Goal: Task Accomplishment & Management: Use online tool/utility

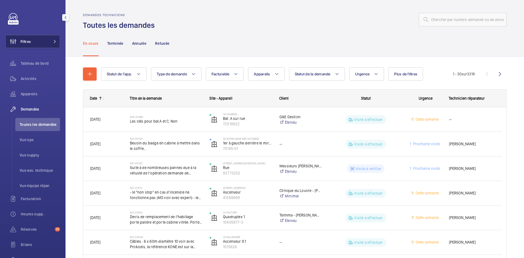
click at [50, 42] on span at bounding box center [53, 41] width 7 height 3
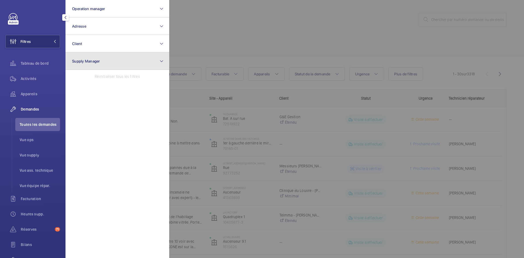
click at [109, 60] on button "Supply Manager" at bounding box center [117, 60] width 104 height 17
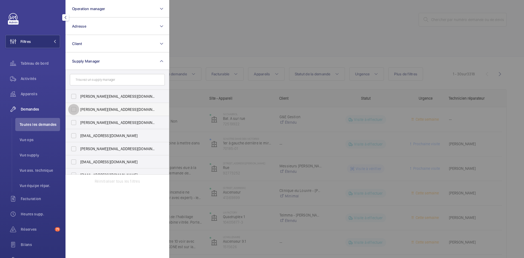
click at [74, 109] on input "diana@wemaintain.com" at bounding box center [73, 109] width 11 height 11
checkbox input "true"
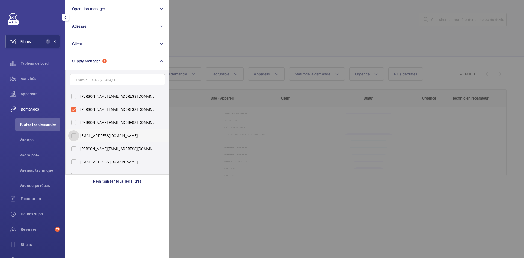
click at [70, 137] on input "fayrouz@wemaintain.com" at bounding box center [73, 135] width 11 height 11
checkbox input "true"
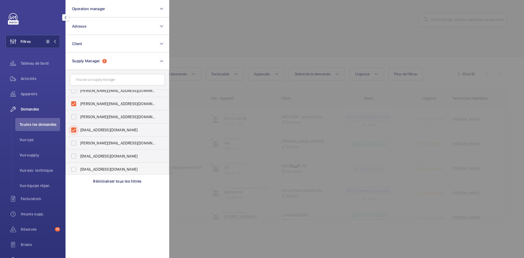
scroll to position [7, 0]
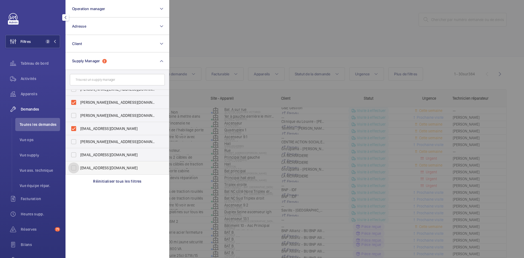
click at [73, 167] on input "[EMAIL_ADDRESS][DOMAIN_NAME]" at bounding box center [73, 167] width 11 height 11
checkbox input "true"
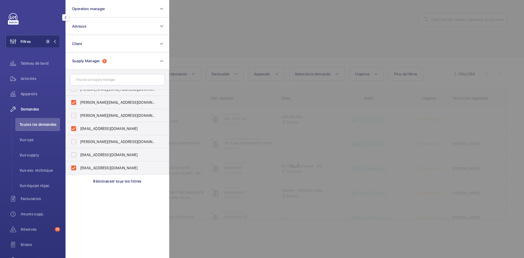
click at [223, 37] on div at bounding box center [431, 129] width 524 height 258
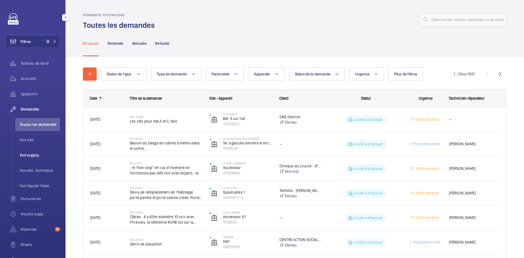
click at [38, 155] on span "Vue supply" at bounding box center [40, 154] width 40 height 5
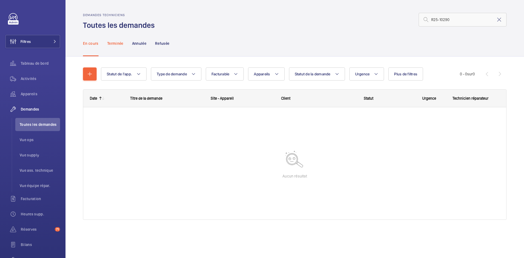
type input "R25-10290"
click at [115, 41] on p "Terminée" at bounding box center [115, 43] width 16 height 5
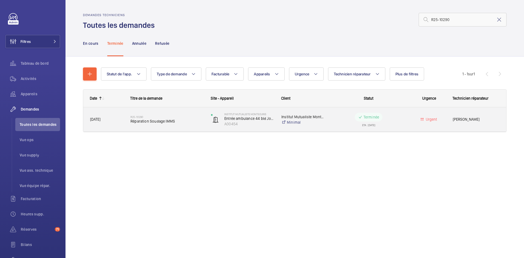
click at [117, 118] on span "30/07/2025" at bounding box center [106, 119] width 33 height 6
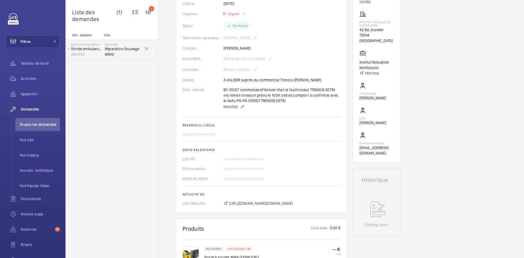
scroll to position [98, 0]
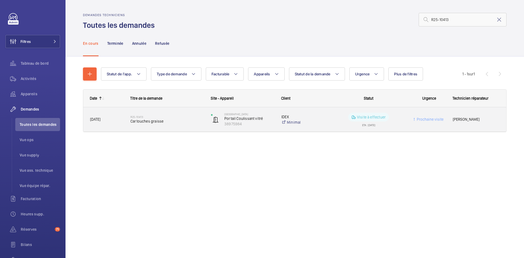
type input "R25-10413"
click at [119, 123] on div "01/08/2025" at bounding box center [103, 119] width 40 height 17
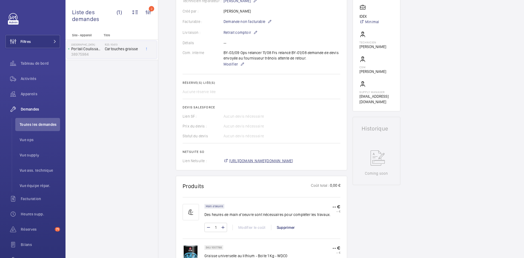
scroll to position [136, 0]
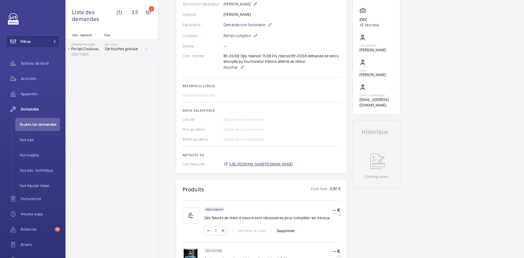
click at [293, 163] on span "https://6461500.app.netsuite.com/app/accounting/transactions/salesord.nl?id=286…" at bounding box center [261, 163] width 64 height 5
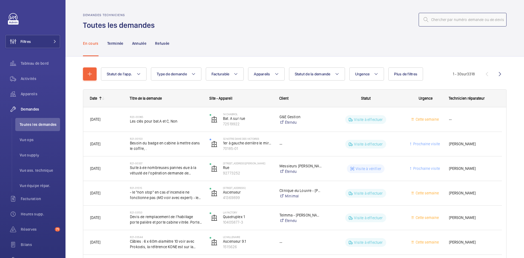
click at [472, 20] on input "text" at bounding box center [462, 20] width 88 height 14
paste input "R25-12436"
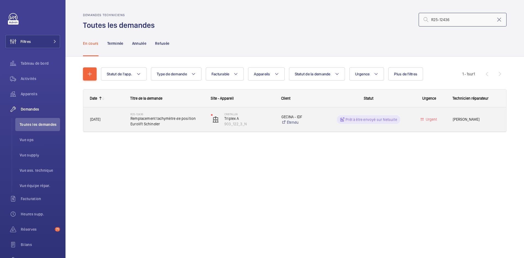
type input "R25-12436"
click at [100, 118] on span "18/09/2025" at bounding box center [95, 119] width 10 height 4
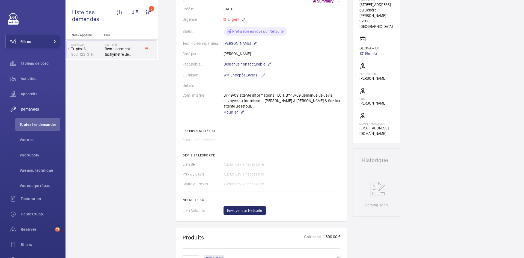
scroll to position [125, 0]
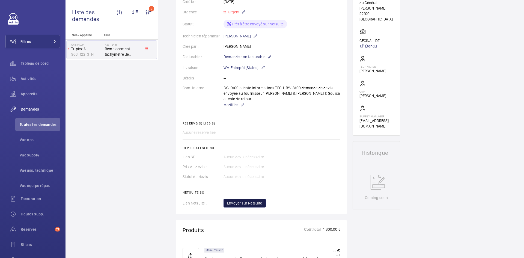
click at [260, 200] on span "Envoyer sur Netsuite" at bounding box center [244, 202] width 35 height 5
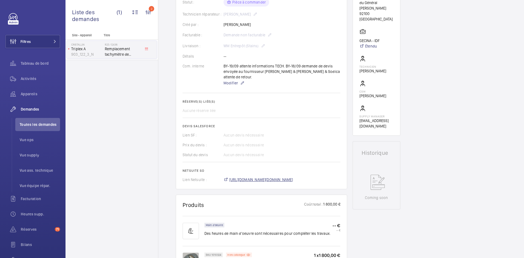
scroll to position [131, 0]
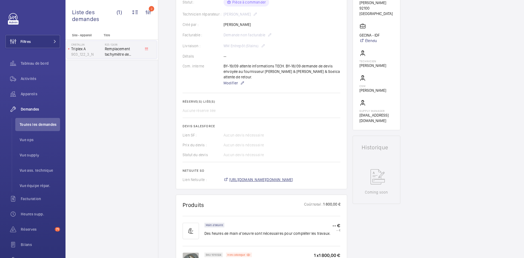
click at [293, 178] on span "https://6461500.app.netsuite.com/app/accounting/transactions/salesord.nl?id=302…" at bounding box center [261, 179] width 64 height 5
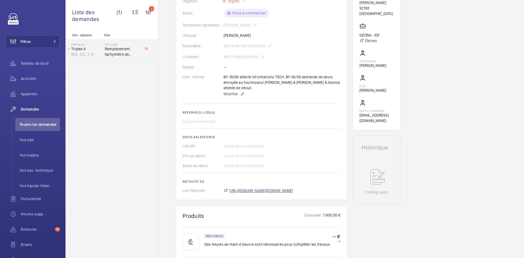
scroll to position [147, 0]
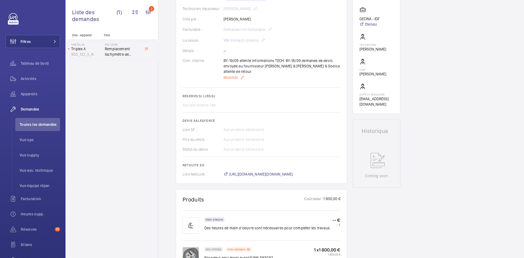
click at [227, 80] on span "Modifier" at bounding box center [230, 77] width 14 height 5
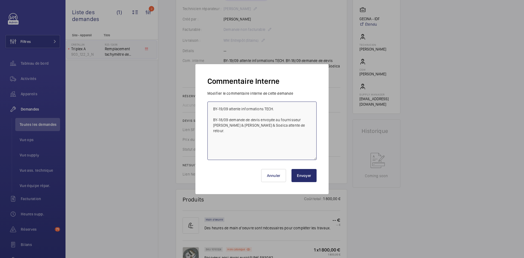
click at [211, 106] on textarea "BY-19/09 attente informations TECH. BY-18/09 demande de devis envoyée au fourni…" at bounding box center [261, 130] width 109 height 58
paste textarea "BY-23/09 commande effectuer chez le fournisseur Sail via l'email livraison prév…"
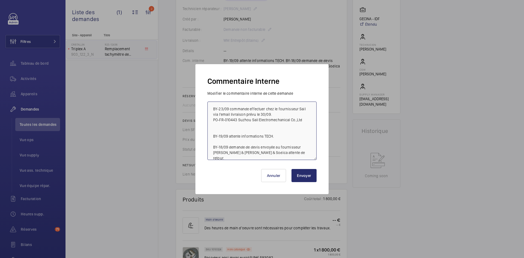
type textarea "BY-23/09 commande effectuer chez le fournisseur Sail via l'email livraison prév…"
click at [304, 177] on button "Envoyer" at bounding box center [303, 175] width 25 height 13
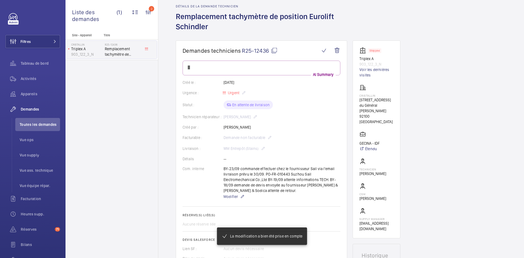
scroll to position [11, 0]
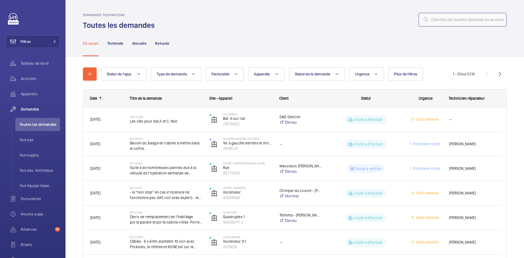
click at [449, 19] on input "text" at bounding box center [462, 20] width 88 height 14
paste input "R25-12599"
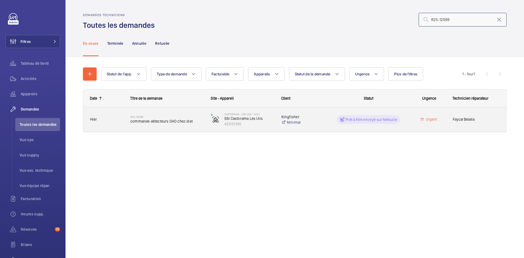
type input "R25-12599"
click at [120, 119] on span "Hier" at bounding box center [106, 119] width 33 height 6
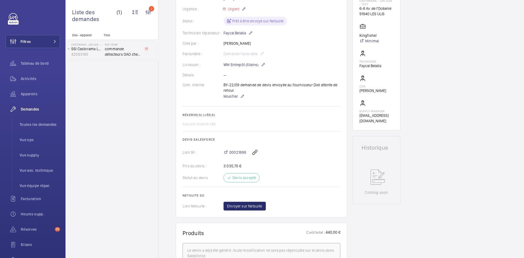
scroll to position [125, 0]
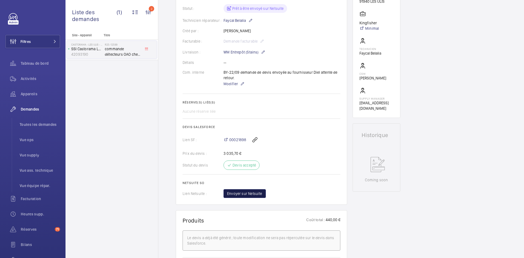
click at [252, 194] on span "Envoyer sur Netsuite" at bounding box center [244, 193] width 35 height 5
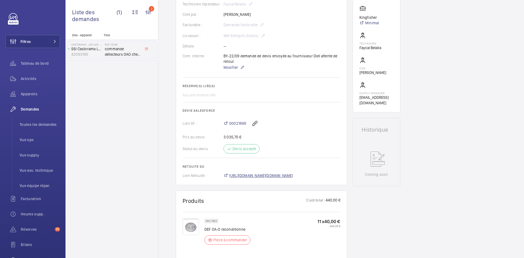
scroll to position [136, 0]
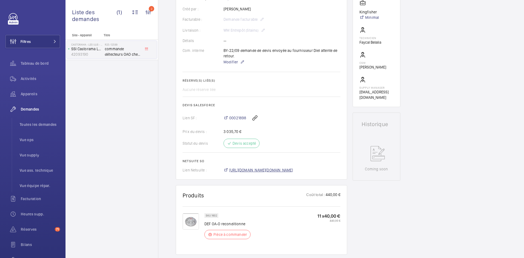
click at [262, 173] on span "[URL][DOMAIN_NAME][DOMAIN_NAME]" at bounding box center [261, 169] width 64 height 5
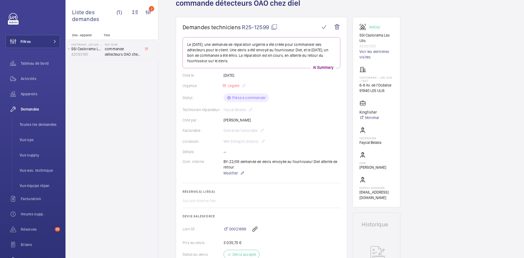
scroll to position [33, 0]
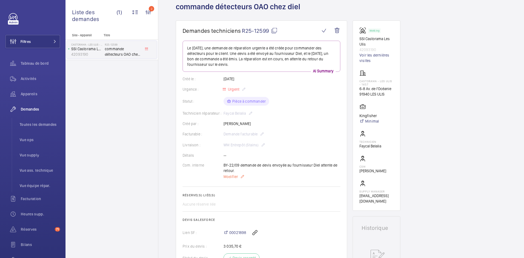
click at [230, 177] on span "Modifier" at bounding box center [230, 176] width 14 height 5
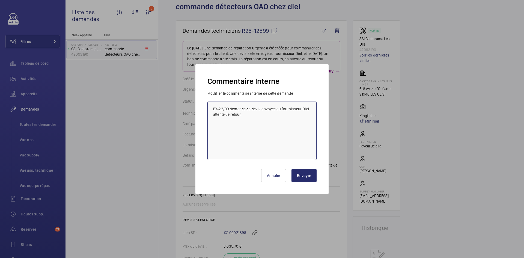
click at [211, 107] on textarea "BY-22/09 demande de devis envoyée au fournisseur Diel attente de retour." at bounding box center [261, 130] width 109 height 58
paste textarea "BY-23/09 commande effectuer chez le fournisseur Diel via l'email livraison prév…"
type textarea "BY-23/09 commande effectuer chez le fournisseur Diel via l'email livraison prév…"
click at [310, 178] on button "Envoyer" at bounding box center [303, 175] width 25 height 13
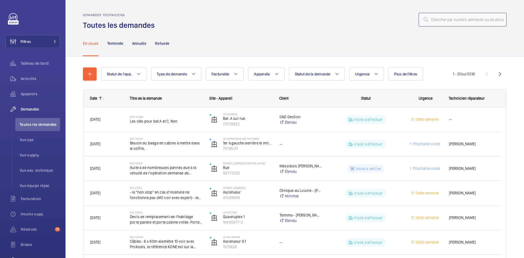
click at [441, 20] on input "text" at bounding box center [462, 20] width 88 height 14
paste input "R25-12493"
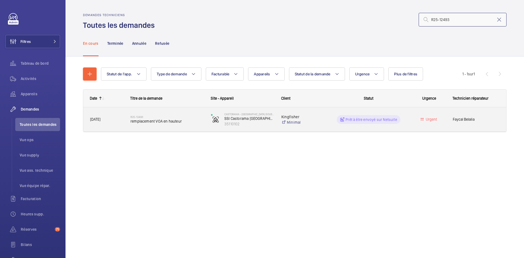
type input "R25-12493"
click at [119, 121] on span "[DATE]" at bounding box center [106, 119] width 33 height 6
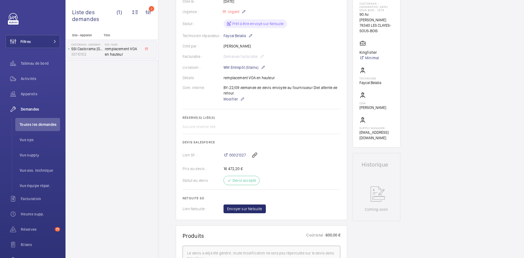
scroll to position [104, 0]
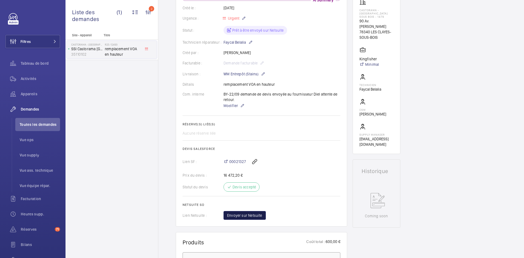
click at [251, 218] on span "Envoyer sur Netsuite" at bounding box center [244, 214] width 35 height 5
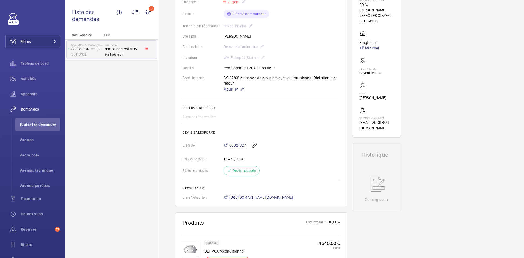
scroll to position [125, 0]
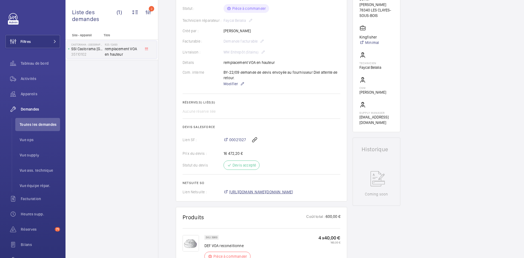
click at [293, 194] on span "[URL][DOMAIN_NAME][DOMAIN_NAME]" at bounding box center [261, 191] width 64 height 5
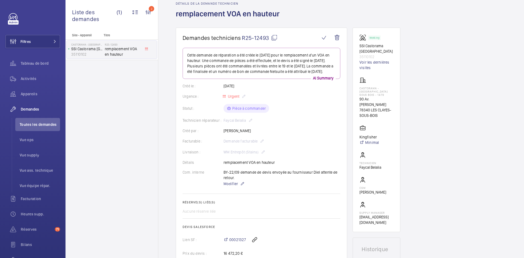
scroll to position [16, 0]
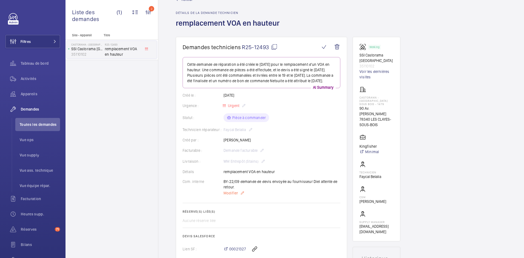
click at [230, 196] on span "Modifier" at bounding box center [230, 192] width 14 height 5
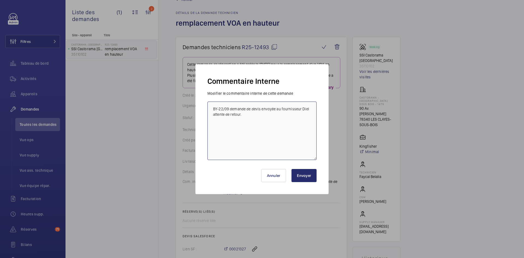
click at [213, 107] on textarea "BY-22/09 demande de devis envoyée au fournisseur Diel attente de retour." at bounding box center [261, 130] width 109 height 58
paste textarea "BY-23/09 commande effectuer chez le fournisseur Diel via l'email livraison prév…"
type textarea "BY-23/09 commande effectuer chez le fournisseur Diel via l'email livraison prév…"
click at [302, 173] on button "Envoyer" at bounding box center [303, 175] width 25 height 13
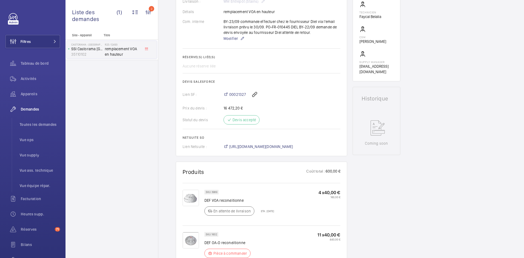
scroll to position [235, 0]
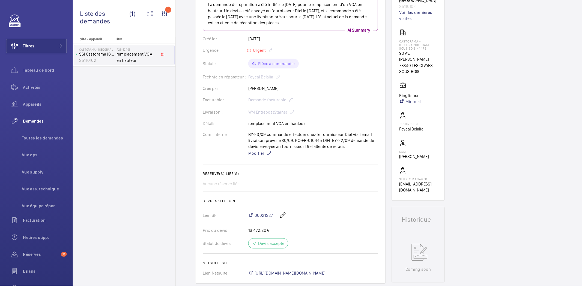
scroll to position [27, 0]
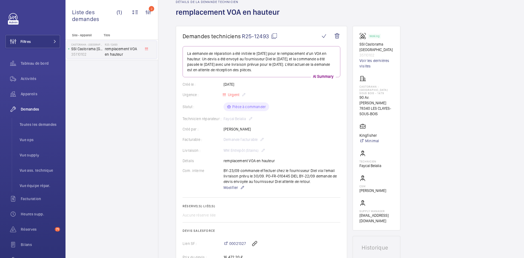
click at [275, 36] on mat-icon at bounding box center [274, 36] width 7 height 7
click at [273, 35] on mat-icon at bounding box center [274, 36] width 7 height 7
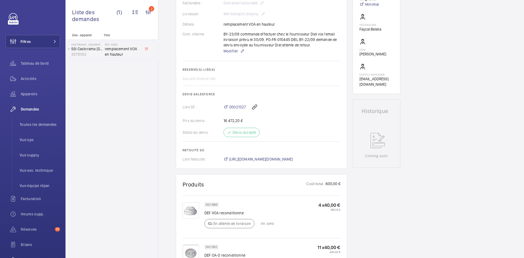
scroll to position [245, 0]
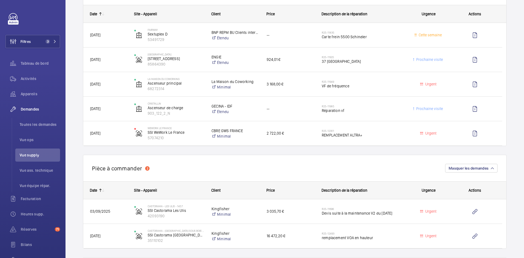
scroll to position [409, 0]
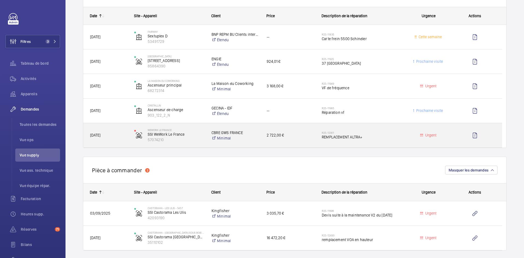
click at [127, 137] on div "16/09/2025" at bounding box center [105, 135] width 44 height 24
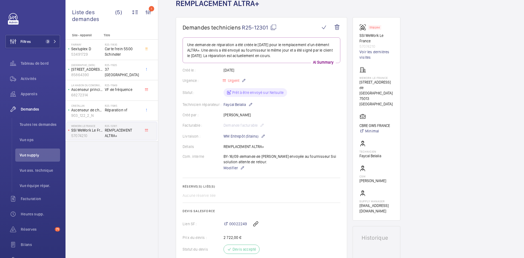
scroll to position [33, 0]
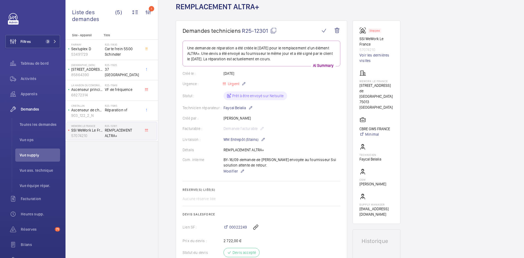
click at [275, 29] on mat-icon at bounding box center [273, 30] width 7 height 7
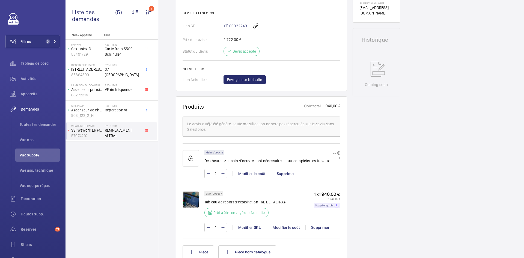
scroll to position [278, 0]
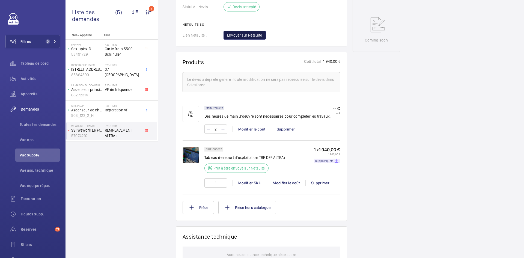
click at [252, 35] on span "Envoyer sur Netsuite" at bounding box center [244, 34] width 35 height 5
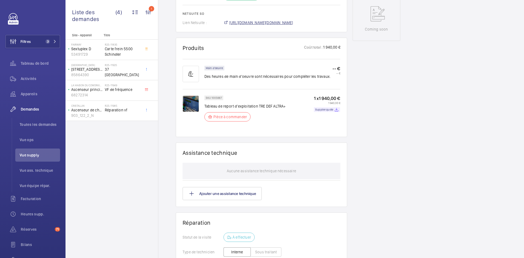
scroll to position [295, 0]
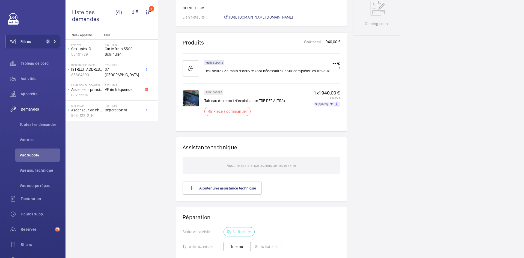
click at [288, 20] on span "https://6461500.app.netsuite.com/app/accounting/transactions/salesord.nl?id=302…" at bounding box center [261, 16] width 64 height 5
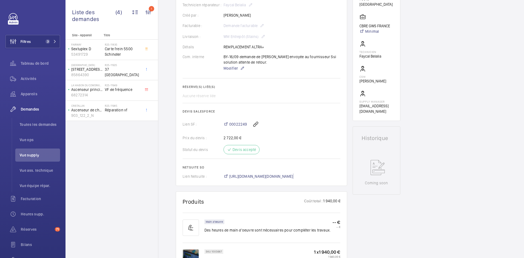
scroll to position [76, 0]
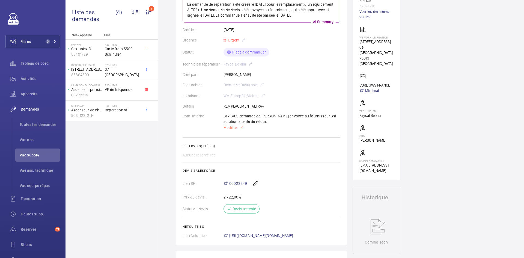
click at [229, 130] on span "Modifier" at bounding box center [230, 127] width 14 height 5
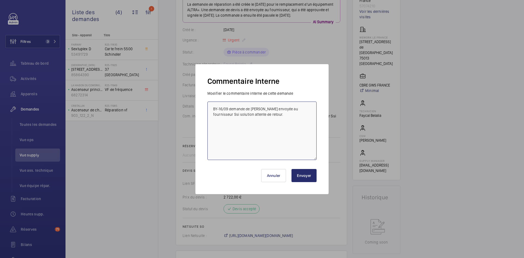
click at [211, 107] on textarea "BY-16/09 demande de devis envoyée au fournisseur Ssi solution attente de retour." at bounding box center [261, 130] width 109 height 58
paste textarea "BY-23/09 commande effectuer chez le fournisseur Ssi Solution via l'email livrai…"
type textarea "BY-23/09 commande effectuer chez le fournisseur Ssi Solution via l'email livrai…"
click at [311, 176] on button "Envoyer" at bounding box center [303, 175] width 25 height 13
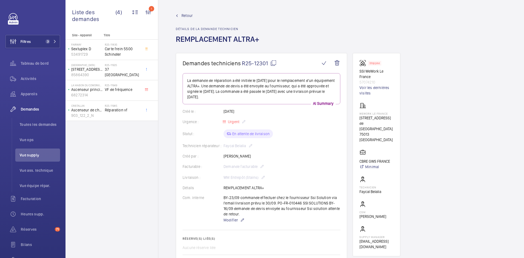
scroll to position [0, 0]
click at [184, 14] on span "Retour" at bounding box center [186, 15] width 11 height 5
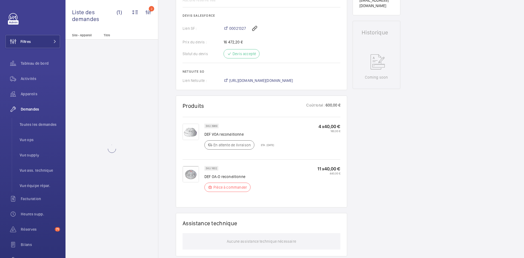
scroll to position [245, 0]
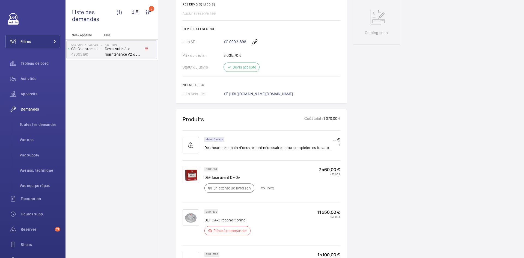
scroll to position [273, 0]
click at [292, 91] on span "https://6461500.app.netsuite.com/app/accounting/transactions/salesord.nl?id=302…" at bounding box center [261, 93] width 64 height 5
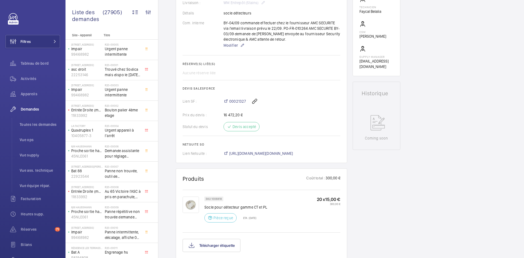
scroll to position [273, 0]
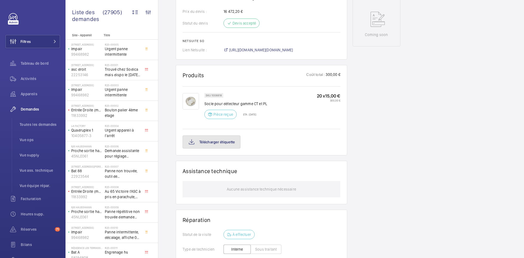
click at [229, 148] on button "Télécharger étiquette" at bounding box center [211, 141] width 58 height 13
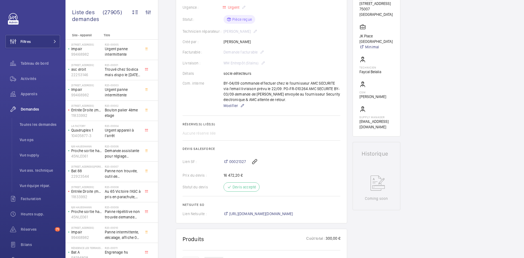
scroll to position [0, 0]
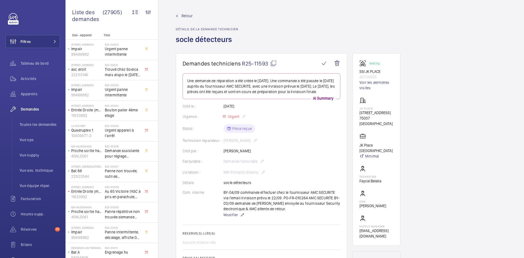
click at [185, 16] on span "Retour" at bounding box center [186, 15] width 11 height 5
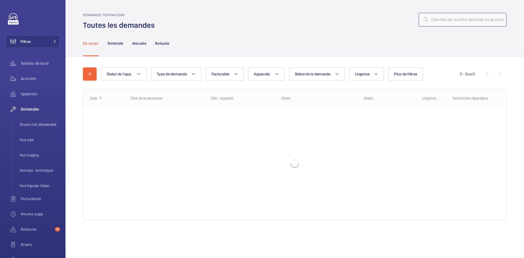
click at [450, 21] on input "text" at bounding box center [462, 20] width 88 height 14
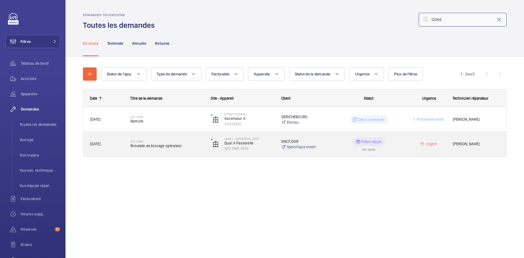
type input "12066"
click at [118, 142] on span "[DATE]" at bounding box center [106, 144] width 33 height 6
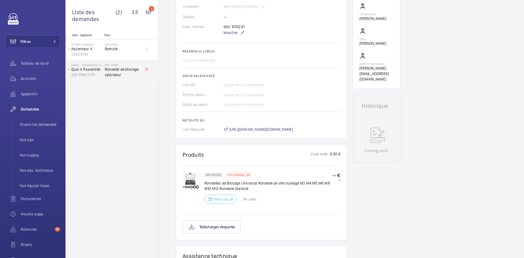
scroll to position [175, 0]
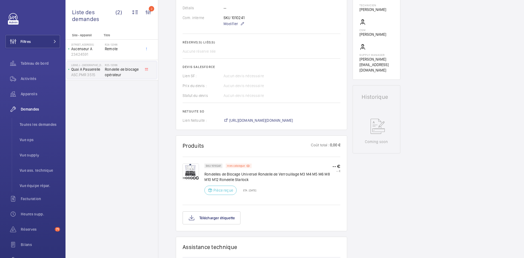
click at [190, 172] on img at bounding box center [190, 171] width 16 height 16
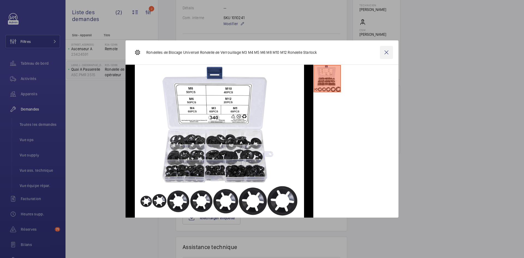
click at [388, 52] on wm-front-icon-button at bounding box center [386, 52] width 13 height 13
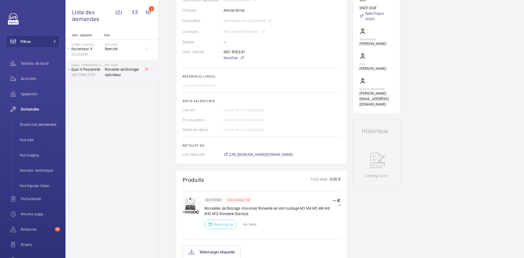
scroll to position [147, 0]
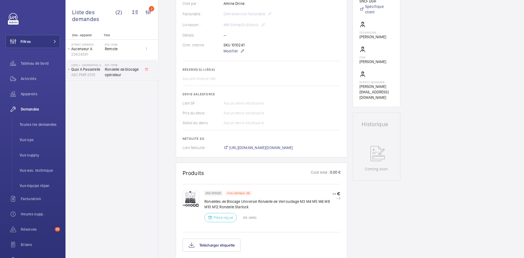
click at [190, 199] on img at bounding box center [190, 199] width 16 height 16
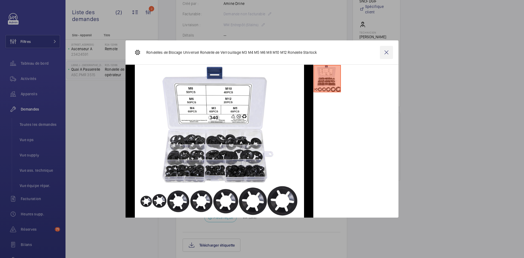
click at [384, 53] on wm-front-icon-button at bounding box center [386, 52] width 13 height 13
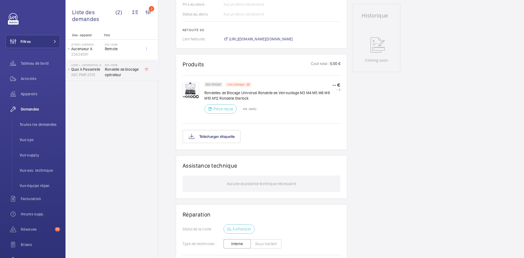
scroll to position [256, 0]
click at [217, 138] on button "Télécharger étiquette" at bounding box center [211, 135] width 58 height 13
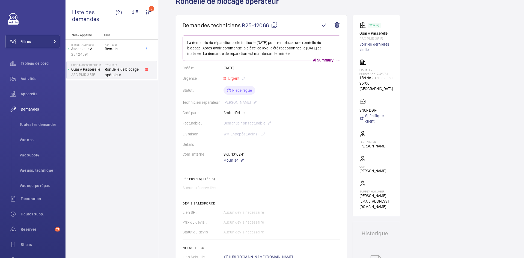
scroll to position [0, 0]
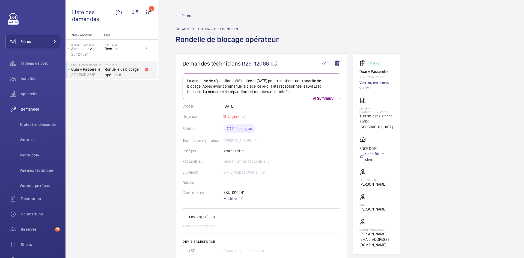
click at [189, 16] on span "Retour" at bounding box center [186, 15] width 11 height 5
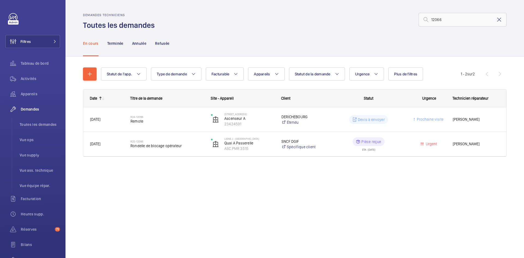
click at [499, 20] on mat-icon at bounding box center [499, 19] width 7 height 7
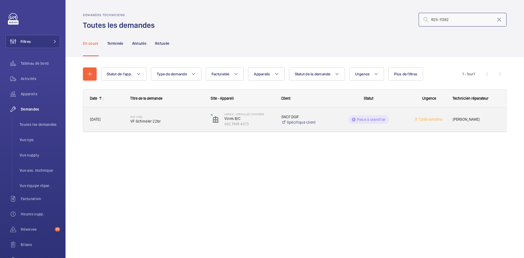
type input "R25-11392"
click at [119, 120] on span "27/08/2025" at bounding box center [106, 119] width 33 height 6
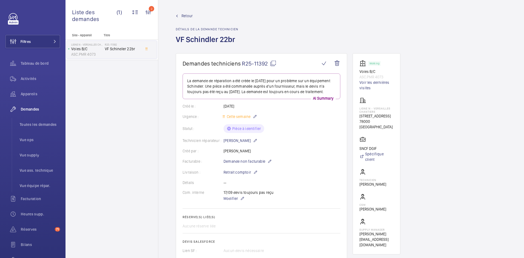
click at [185, 16] on span "Retour" at bounding box center [186, 15] width 11 height 5
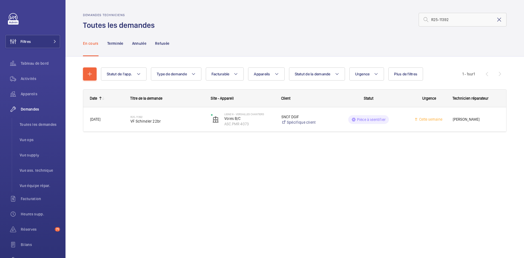
click at [500, 19] on mat-icon at bounding box center [499, 19] width 7 height 7
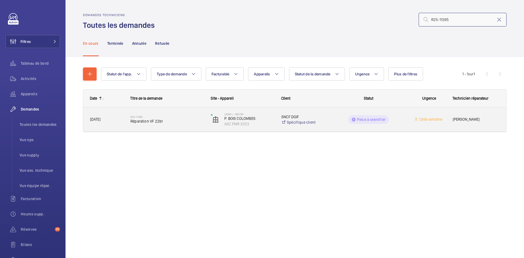
type input "R25-11395"
click at [115, 118] on span "27/08/2025" at bounding box center [106, 119] width 33 height 6
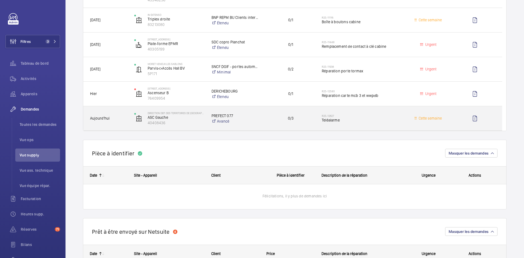
scroll to position [191, 0]
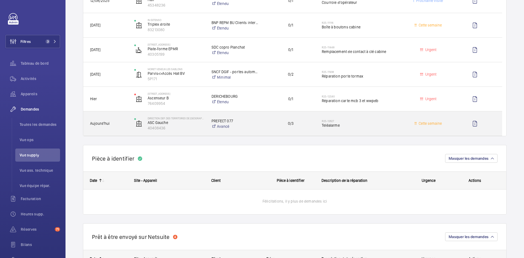
click at [119, 124] on span "Aujourd'hui" at bounding box center [108, 123] width 37 height 6
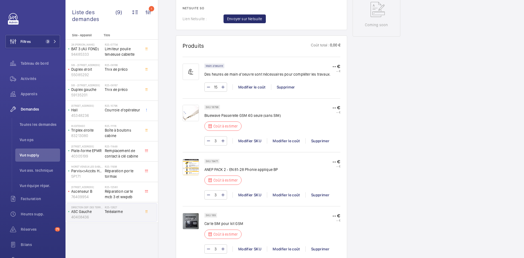
scroll to position [355, 0]
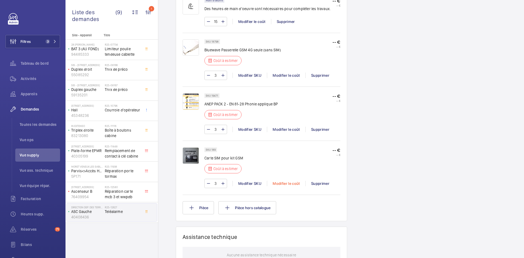
click at [291, 183] on div "Modifier le coût" at bounding box center [286, 183] width 38 height 5
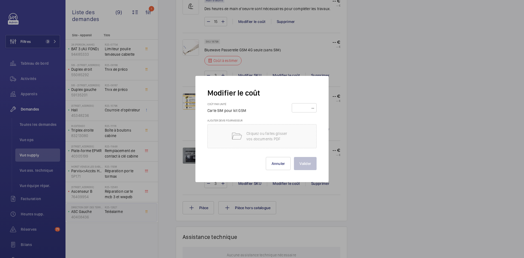
click at [300, 109] on input "number" at bounding box center [304, 107] width 21 height 9
type input "15"
click at [311, 163] on button "Valider" at bounding box center [305, 163] width 23 height 13
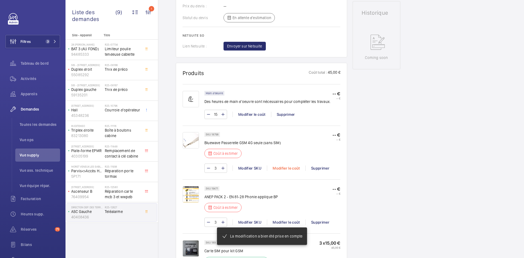
scroll to position [262, 0]
click at [290, 167] on div "Modifier le coût" at bounding box center [286, 167] width 38 height 5
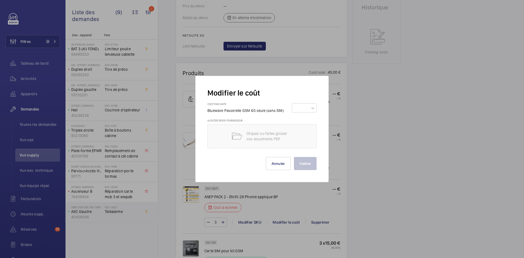
click at [303, 107] on input "number" at bounding box center [304, 107] width 21 height 9
type input "1"
type input "200"
click at [312, 162] on button "Valider" at bounding box center [305, 163] width 23 height 13
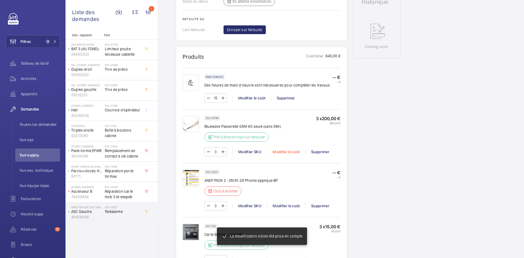
click at [291, 150] on div "Modifier le coût" at bounding box center [286, 151] width 38 height 5
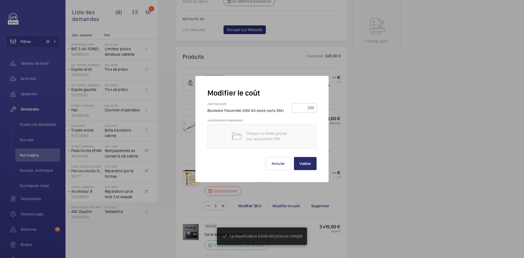
scroll to position [278, 0]
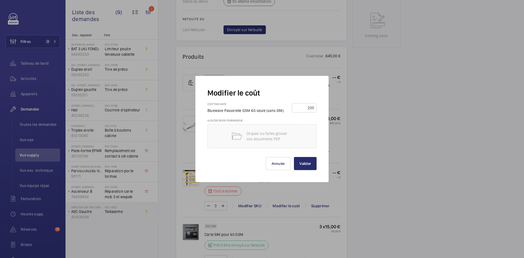
click at [315, 107] on wm-front-input-price "200" at bounding box center [304, 107] width 25 height 9
click at [314, 106] on input "200" at bounding box center [304, 107] width 21 height 9
type input "2"
type input "180"
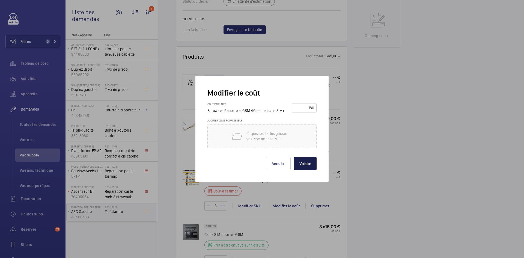
click at [304, 165] on button "Valider" at bounding box center [305, 163] width 23 height 13
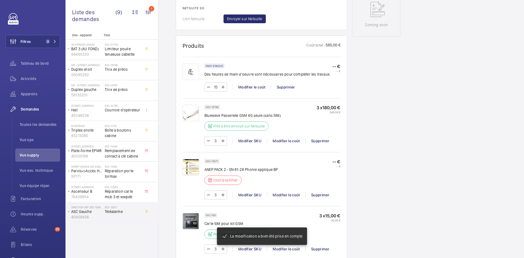
click at [190, 163] on img at bounding box center [190, 167] width 16 height 16
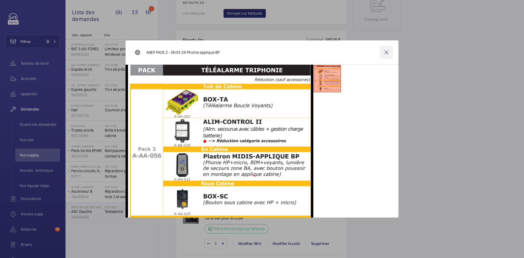
click at [386, 52] on wm-front-icon-button at bounding box center [386, 52] width 13 height 13
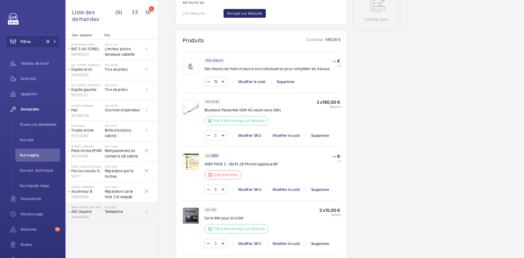
drag, startPoint x: 218, startPoint y: 155, endPoint x: 211, endPoint y: 156, distance: 6.7
click at [211, 156] on p "SKU 19471" at bounding box center [212, 156] width 12 height 2
copy p "19471"
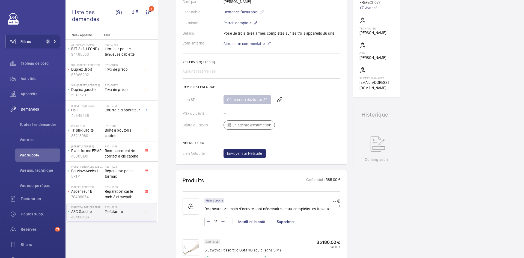
scroll to position [104, 0]
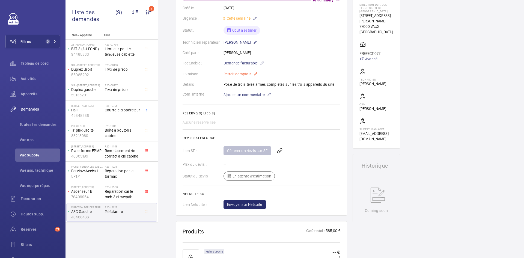
click at [255, 72] on mat-icon at bounding box center [255, 74] width 4 height 7
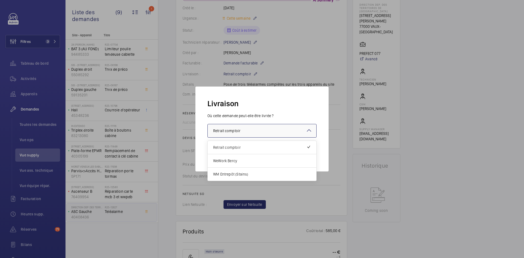
click at [309, 130] on mat-icon at bounding box center [309, 130] width 7 height 7
click at [243, 175] on span "WM Entrepôt (Stains)" at bounding box center [262, 173] width 98 height 5
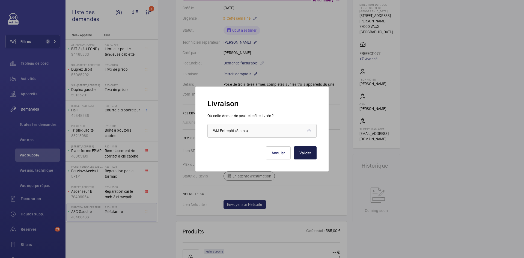
click at [308, 154] on button "Valider" at bounding box center [305, 152] width 23 height 13
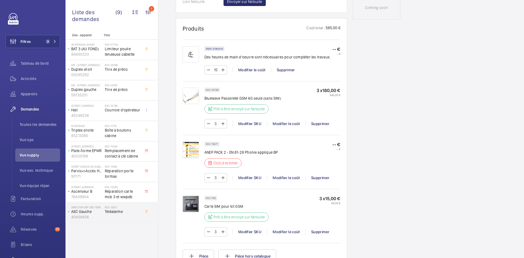
scroll to position [366, 0]
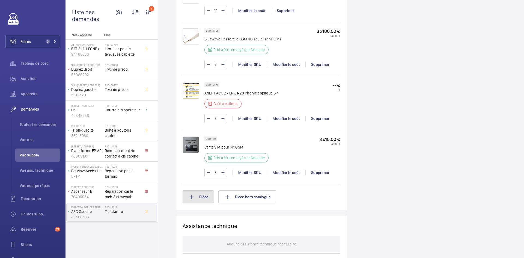
click at [207, 200] on button "Pièce" at bounding box center [197, 196] width 31 height 13
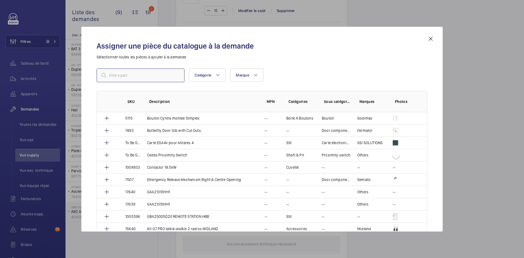
click at [149, 76] on input "text" at bounding box center [141, 75] width 88 height 14
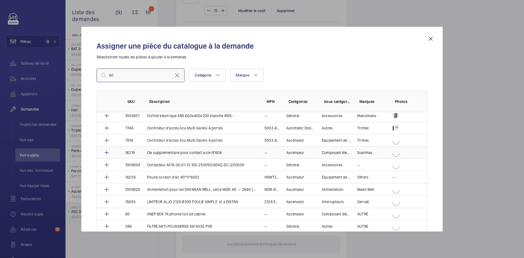
scroll to position [610, 0]
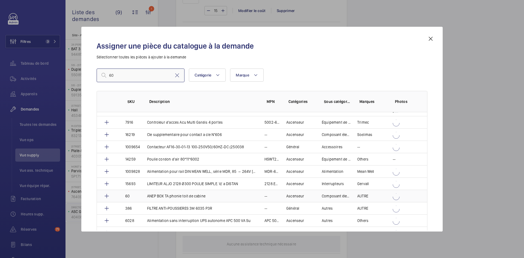
type input "60"
click at [136, 194] on td "60" at bounding box center [130, 196] width 22 height 12
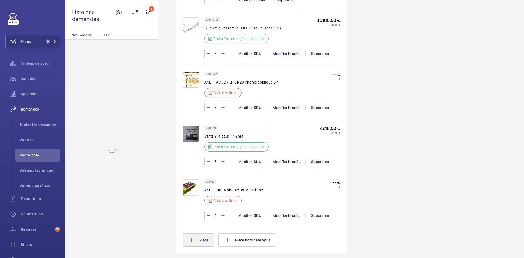
scroll to position [382, 0]
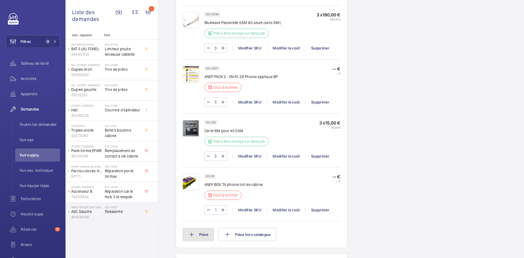
click at [201, 236] on button "Pièce" at bounding box center [197, 234] width 31 height 13
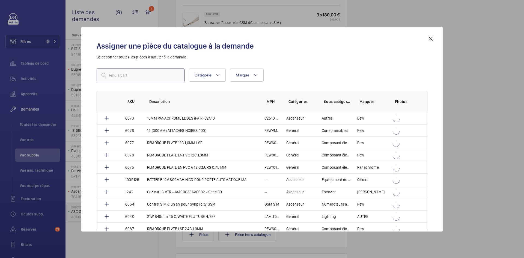
click at [142, 78] on input "text" at bounding box center [141, 75] width 88 height 14
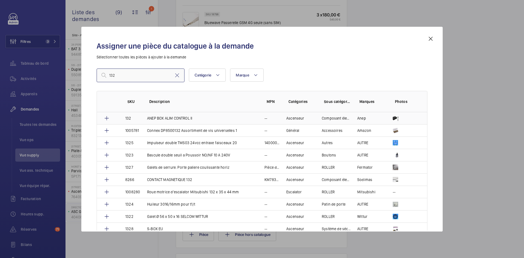
type input "132"
click at [137, 117] on td "132" at bounding box center [130, 118] width 22 height 12
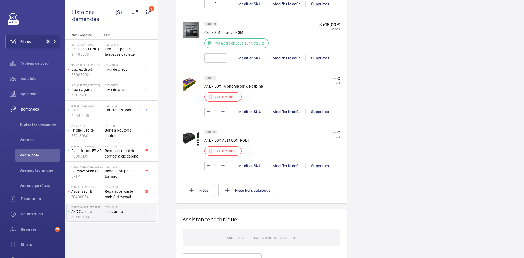
scroll to position [371, 0]
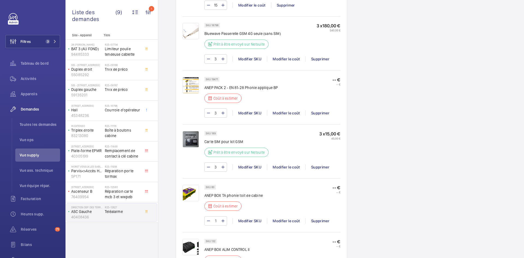
click at [193, 85] on img at bounding box center [190, 85] width 16 height 16
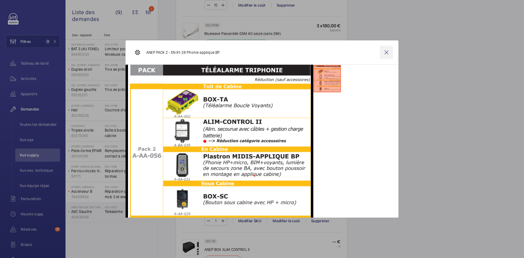
click at [389, 53] on wm-front-icon-button at bounding box center [386, 52] width 13 height 13
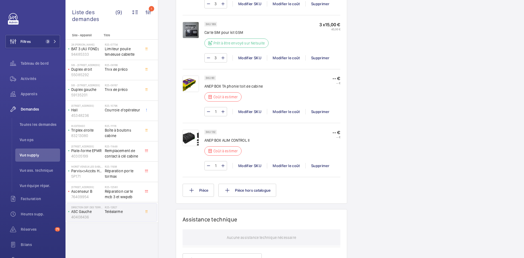
scroll to position [562, 0]
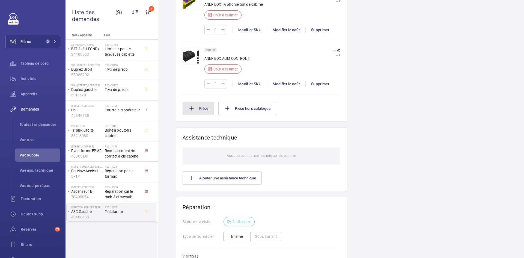
click at [206, 113] on button "Pièce" at bounding box center [197, 108] width 31 height 13
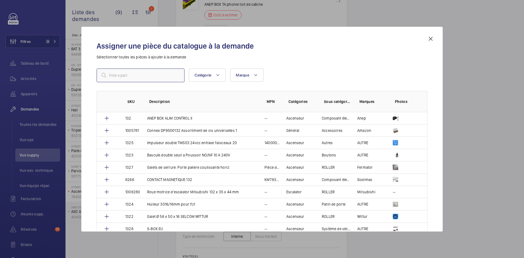
click at [139, 75] on input "text" at bounding box center [141, 75] width 88 height 14
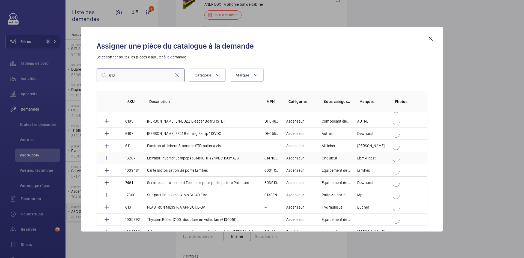
scroll to position [546, 0]
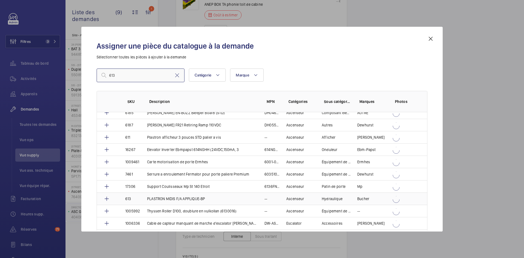
type input "613"
click at [137, 199] on td "613" at bounding box center [130, 198] width 22 height 12
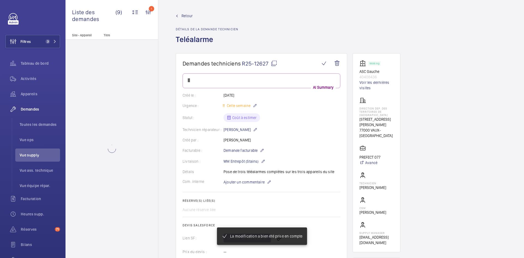
scroll to position [562, 0]
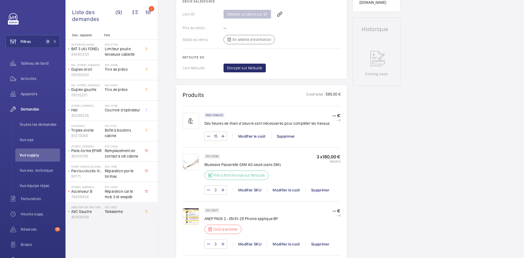
scroll to position [251, 0]
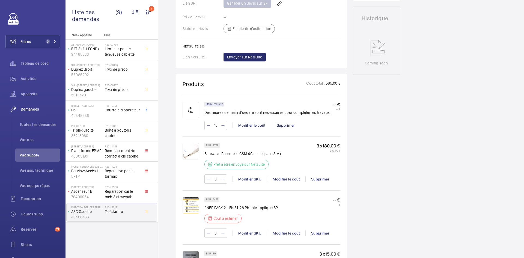
click at [196, 206] on img at bounding box center [190, 205] width 16 height 16
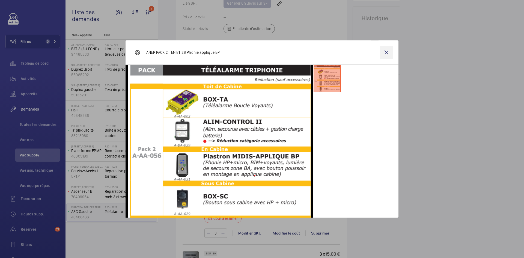
click at [382, 53] on wm-front-icon-button at bounding box center [386, 52] width 13 height 13
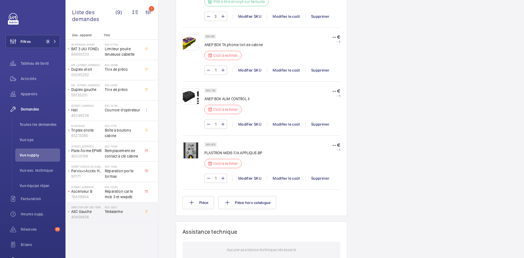
scroll to position [606, 0]
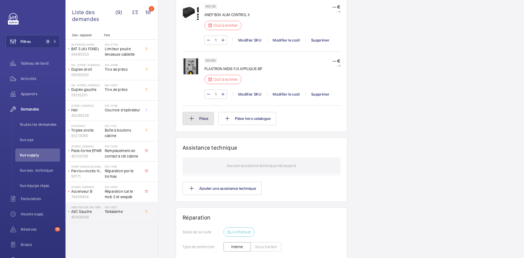
click at [199, 119] on button "Pièce" at bounding box center [197, 118] width 31 height 13
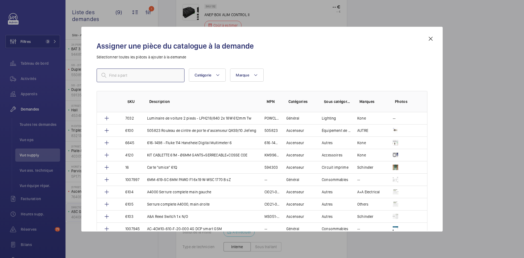
click at [142, 73] on input "text" at bounding box center [141, 75] width 88 height 14
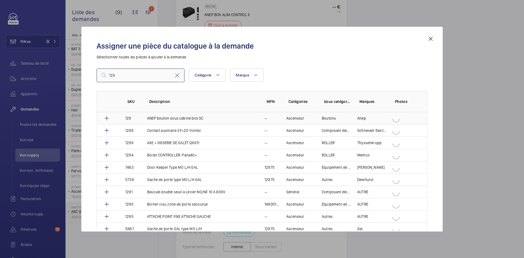
type input "129"
click at [136, 117] on td "129" at bounding box center [130, 118] width 22 height 12
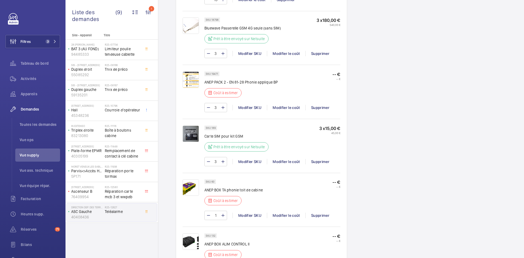
scroll to position [486, 0]
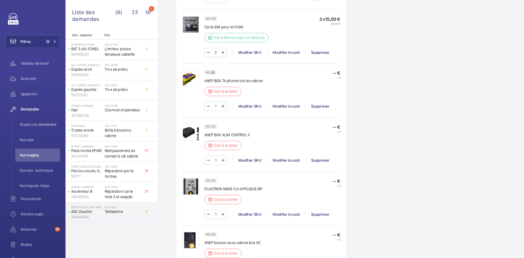
drag, startPoint x: 215, startPoint y: 71, endPoint x: 212, endPoint y: 72, distance: 3.6
click at [212, 72] on div "SKU 60" at bounding box center [209, 72] width 11 height 5
copy p "60"
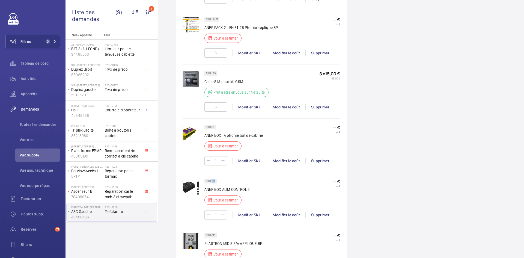
drag, startPoint x: 215, startPoint y: 181, endPoint x: 211, endPoint y: 182, distance: 4.2
click at [211, 182] on p "SKU 132" at bounding box center [211, 181] width 10 height 2
copy p "132"
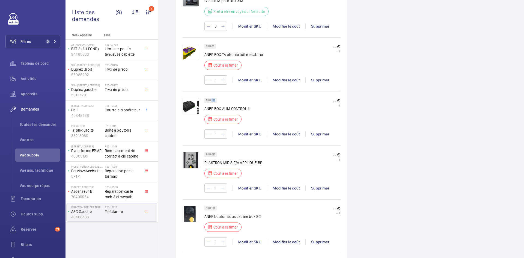
scroll to position [540, 0]
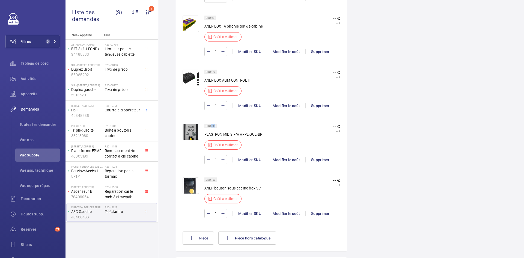
drag, startPoint x: 215, startPoint y: 125, endPoint x: 211, endPoint y: 125, distance: 4.4
click at [211, 125] on p "SKU 613" at bounding box center [211, 126] width 10 height 2
copy p "613"
drag, startPoint x: 215, startPoint y: 178, endPoint x: 211, endPoint y: 179, distance: 4.6
click at [211, 179] on div "SKU 129" at bounding box center [210, 179] width 12 height 5
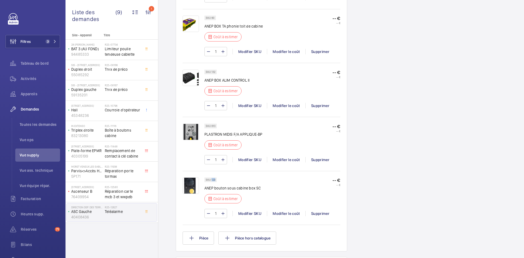
copy p "129"
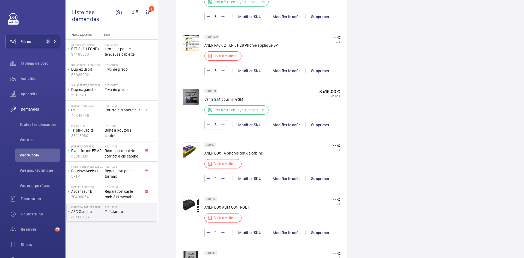
scroll to position [404, 0]
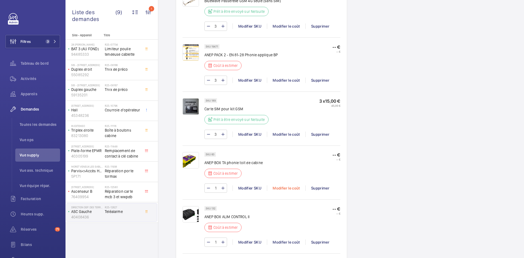
click at [293, 189] on div "Modifier le coût" at bounding box center [286, 187] width 38 height 5
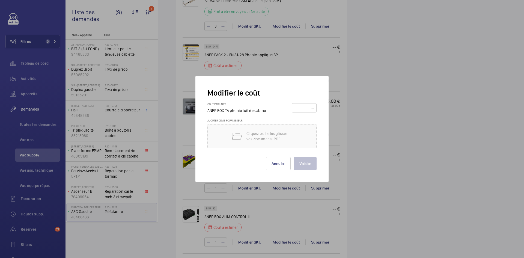
click at [303, 108] on input "number" at bounding box center [304, 107] width 21 height 9
type input "100"
click at [308, 166] on button "Valider" at bounding box center [305, 163] width 23 height 13
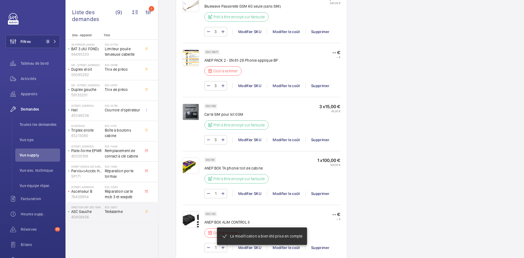
scroll to position [426, 0]
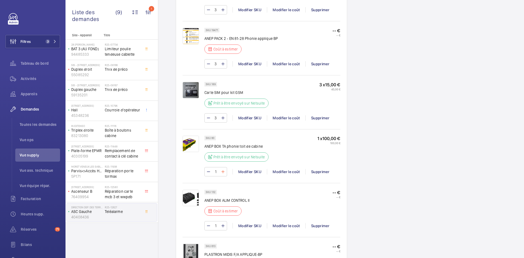
click at [224, 171] on mat-icon at bounding box center [223, 171] width 4 height 7
type input "2"
click at [224, 171] on mat-icon at bounding box center [223, 171] width 4 height 7
type input "3"
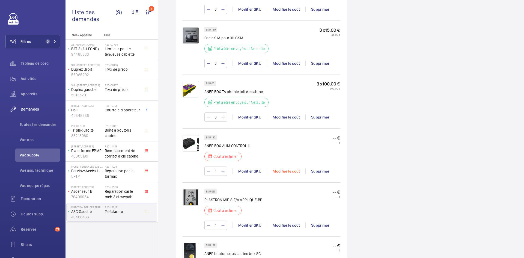
click at [288, 172] on div "Modifier le coût" at bounding box center [286, 170] width 38 height 5
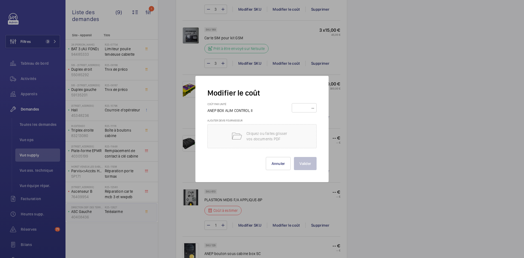
click at [306, 107] on input "number" at bounding box center [304, 107] width 21 height 9
type input "100"
click at [309, 164] on button "Valider" at bounding box center [305, 163] width 23 height 13
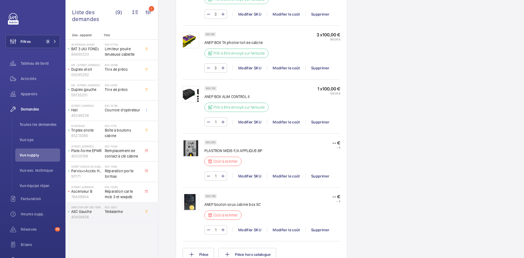
scroll to position [469, 0]
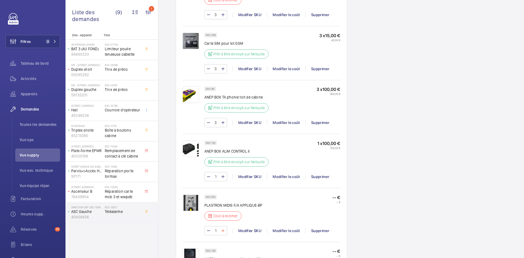
click at [223, 231] on mat-icon at bounding box center [223, 230] width 4 height 7
type input "2"
click at [223, 231] on wm-front-input-numeric-stepper "2" at bounding box center [215, 230] width 23 height 9
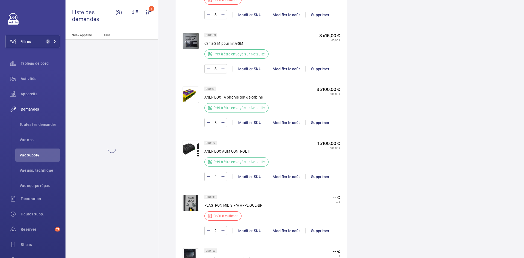
click at [223, 231] on mat-icon at bounding box center [223, 230] width 4 height 7
type input "3"
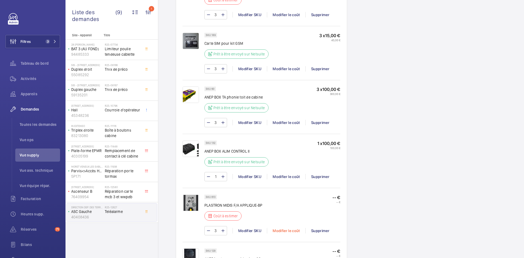
click at [287, 230] on div "Modifier le coût" at bounding box center [286, 230] width 38 height 5
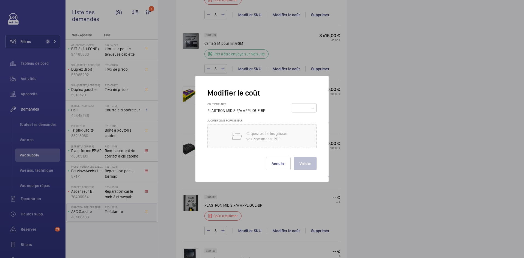
click at [301, 107] on input "number" at bounding box center [304, 107] width 21 height 9
type input "100"
click at [305, 163] on button "Valider" at bounding box center [305, 163] width 23 height 13
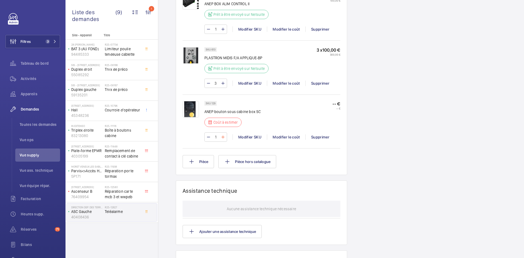
scroll to position [622, 0]
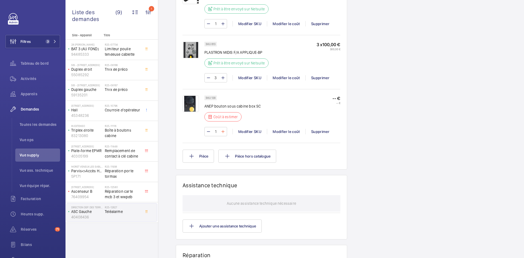
click at [222, 130] on mat-icon at bounding box center [223, 131] width 4 height 7
type input "3"
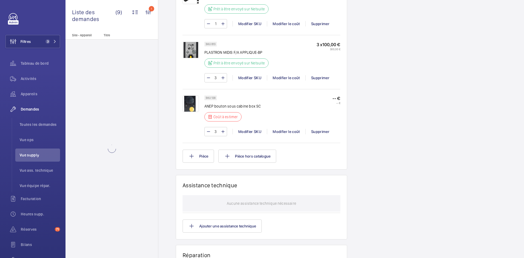
click at [285, 131] on div "Modifier le coût" at bounding box center [286, 131] width 38 height 5
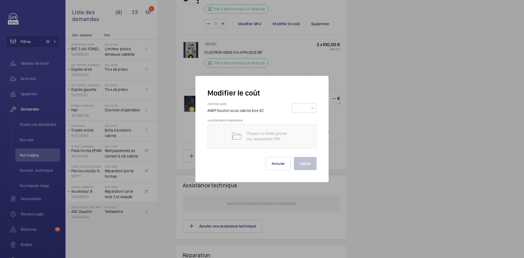
click at [306, 108] on input "number" at bounding box center [304, 107] width 21 height 9
type input "100"
click at [304, 161] on button "Valider" at bounding box center [305, 163] width 23 height 13
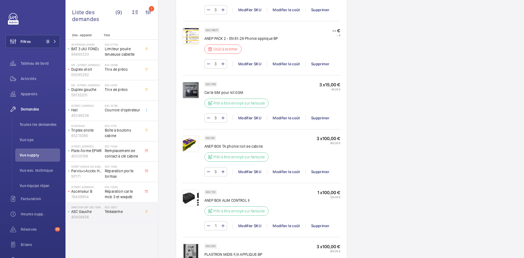
scroll to position [366, 0]
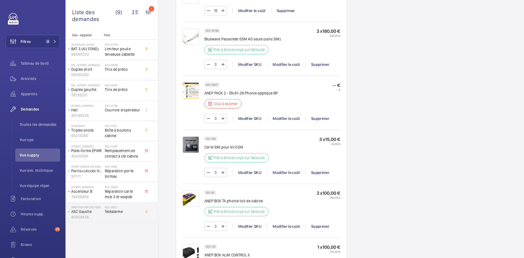
click at [193, 92] on img at bounding box center [190, 90] width 16 height 16
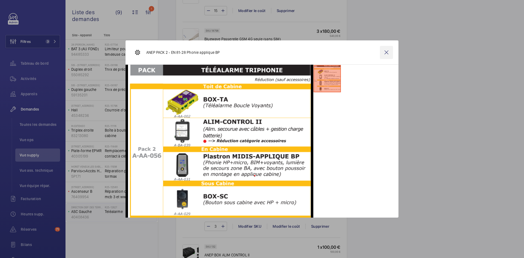
click at [387, 51] on wm-front-icon-button at bounding box center [386, 52] width 13 height 13
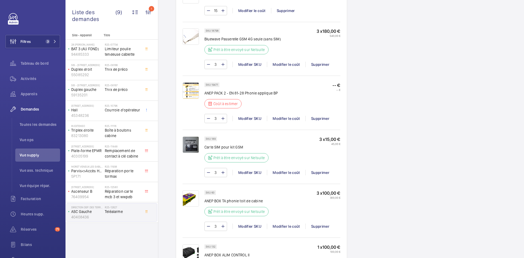
scroll to position [447, 0]
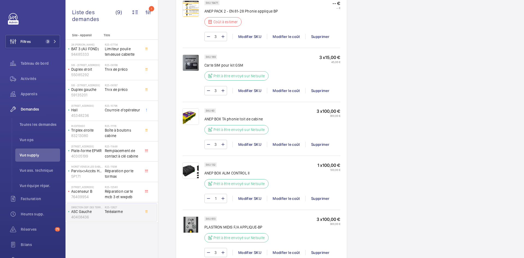
click at [189, 118] on img at bounding box center [190, 116] width 16 height 16
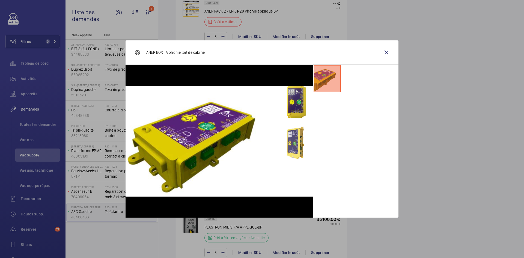
click at [387, 52] on wm-front-icon-button at bounding box center [386, 52] width 13 height 13
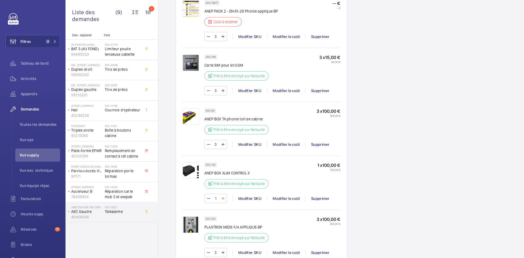
click at [223, 198] on mat-icon at bounding box center [223, 198] width 4 height 7
type input "3"
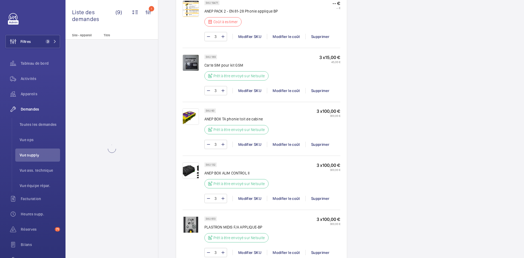
scroll to position [529, 0]
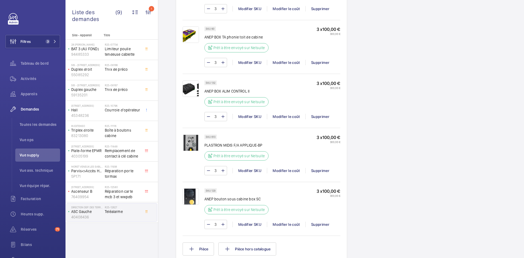
click at [194, 86] on img at bounding box center [190, 88] width 16 height 16
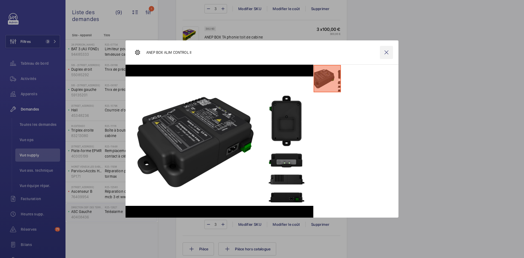
click at [386, 51] on wm-front-icon-button at bounding box center [386, 52] width 13 height 13
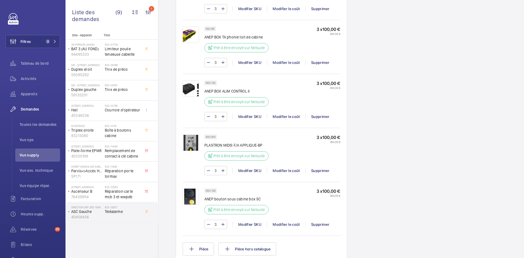
scroll to position [393, 0]
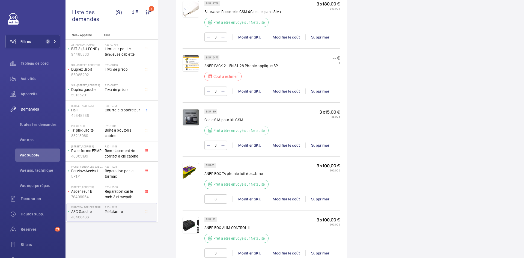
click at [190, 60] on img at bounding box center [190, 63] width 16 height 16
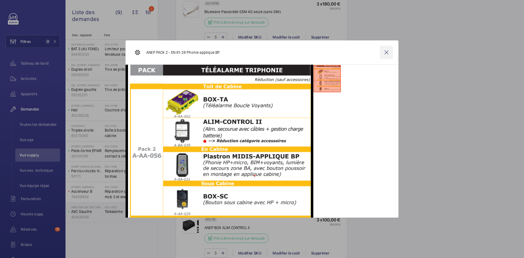
click at [386, 51] on wm-front-icon-button at bounding box center [386, 52] width 13 height 13
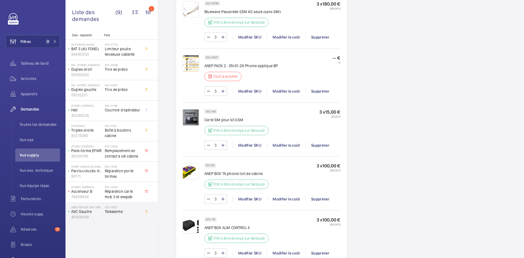
scroll to position [502, 0]
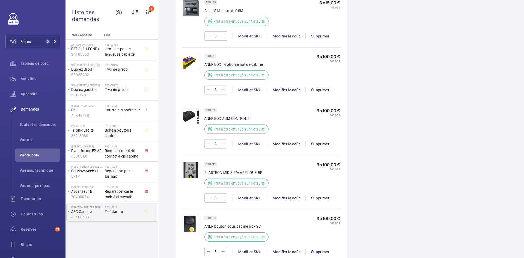
click at [192, 223] on img at bounding box center [190, 223] width 16 height 16
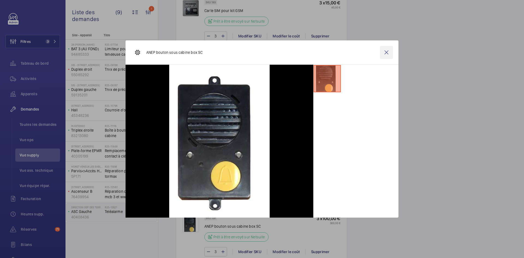
click at [384, 50] on wm-front-icon-button at bounding box center [386, 52] width 13 height 13
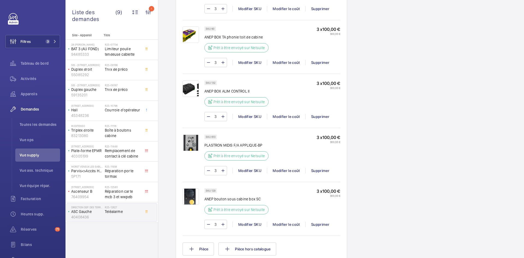
scroll to position [393, 0]
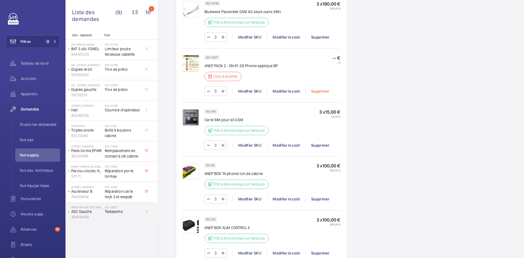
click at [324, 91] on div "Supprimer" at bounding box center [319, 90] width 29 height 5
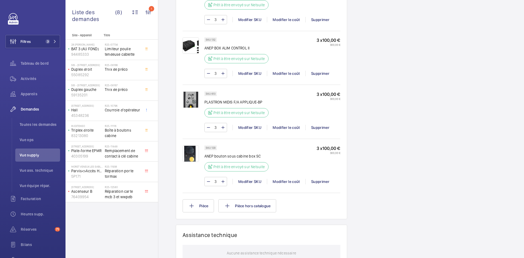
scroll to position [546, 0]
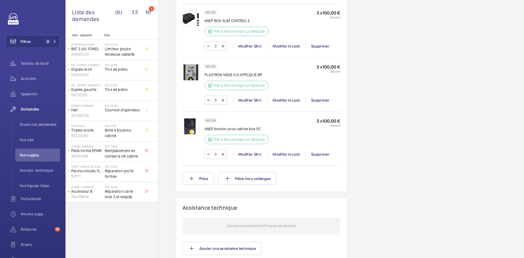
click at [194, 127] on img at bounding box center [190, 126] width 16 height 16
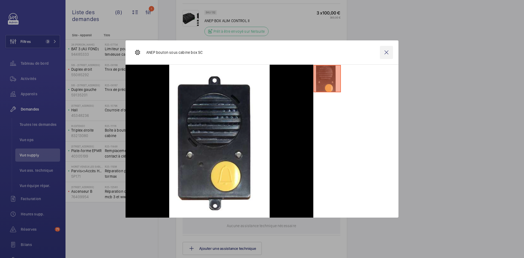
click at [388, 53] on wm-front-icon-button at bounding box center [386, 52] width 13 height 13
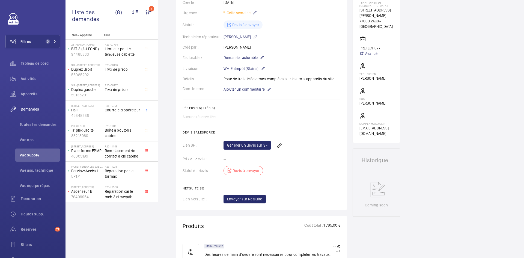
scroll to position [0, 0]
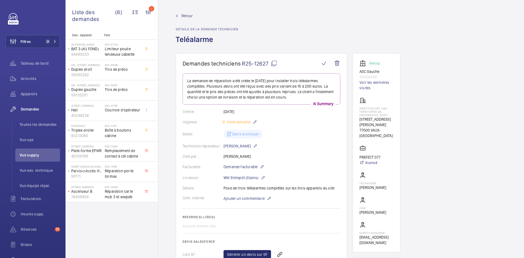
click at [187, 15] on span "Retour" at bounding box center [186, 15] width 11 height 5
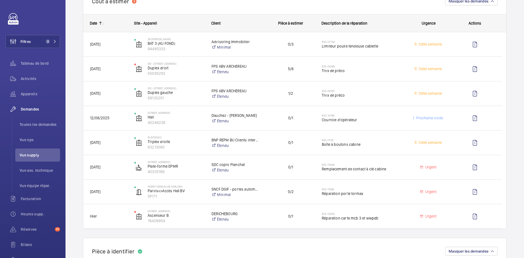
scroll to position [27, 0]
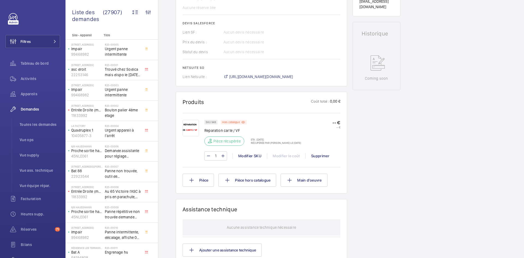
scroll to position [235, 0]
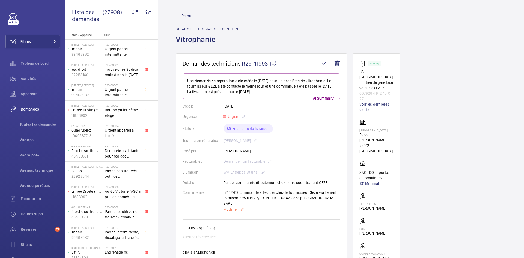
click at [232, 206] on span "Modifier" at bounding box center [230, 208] width 14 height 5
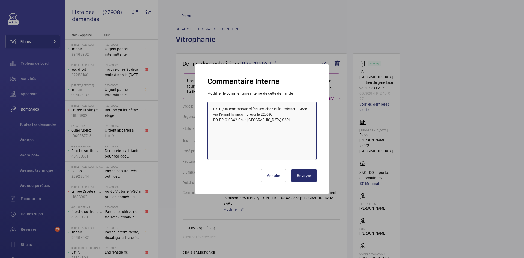
click at [257, 113] on textarea "BY-12/09 commande effectuer chez le fournisseur Geze via l'email livraison prév…" at bounding box center [261, 130] width 109 height 58
type textarea "BY-12/09 commande effectuer chez le fournisseur Geze via l'email livraison prév…"
click at [306, 176] on button "Envoyer" at bounding box center [303, 175] width 25 height 13
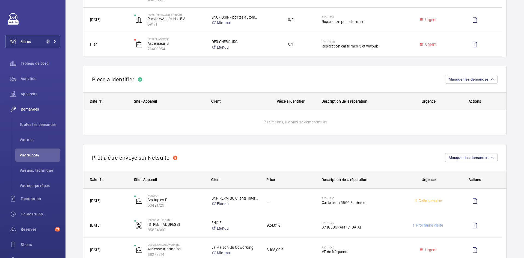
scroll to position [327, 0]
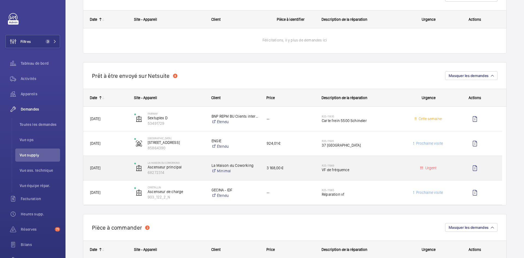
click at [124, 168] on span "[DATE]" at bounding box center [108, 168] width 37 height 6
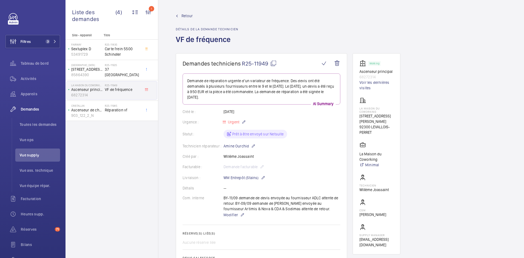
click at [272, 63] on mat-icon at bounding box center [273, 63] width 7 height 7
click at [273, 64] on mat-icon at bounding box center [273, 63] width 7 height 7
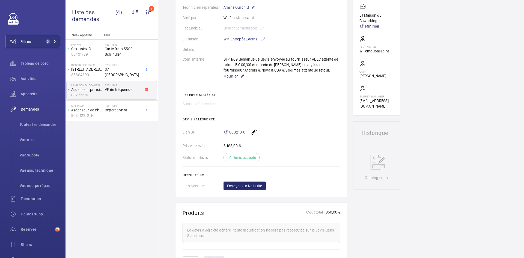
scroll to position [136, 0]
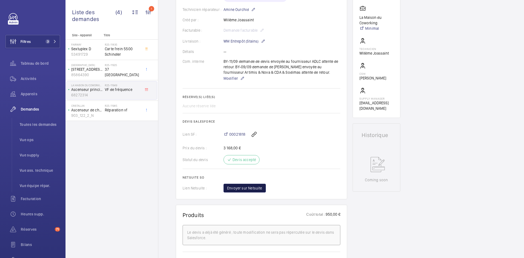
click at [255, 187] on span "Envoyer sur Netsuite" at bounding box center [244, 187] width 35 height 5
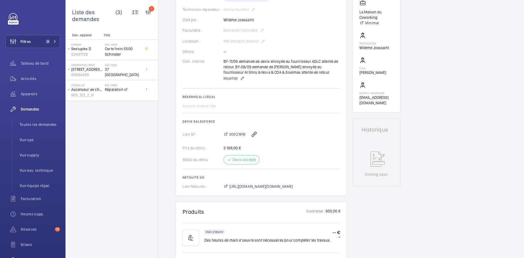
scroll to position [158, 0]
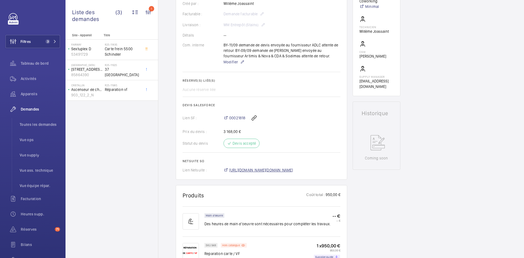
click at [268, 168] on span "https://6461500.app.netsuite.com/app/accounting/transactions/salesord.nl?id=302…" at bounding box center [261, 169] width 64 height 5
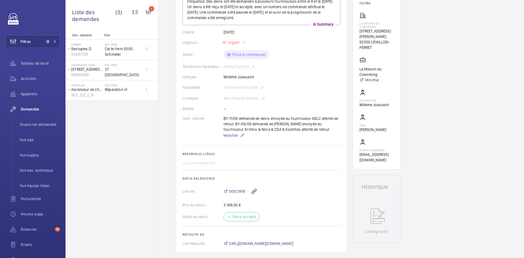
scroll to position [76, 0]
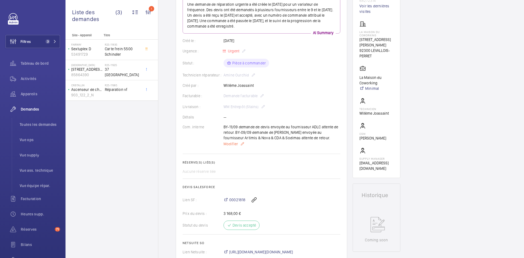
click at [233, 145] on span "Modifier" at bounding box center [230, 143] width 14 height 5
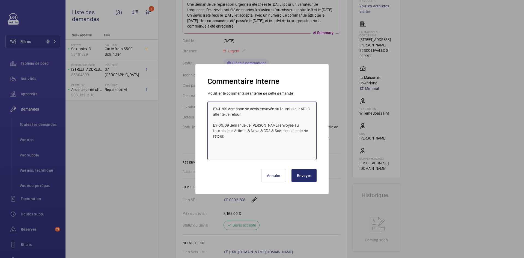
click at [212, 106] on textarea "BY-11/09 demande de devis envoyée au fournisseur ADLC attente de retour. BY-09/…" at bounding box center [261, 130] width 109 height 58
paste textarea "BY-23/09 commande effectuer chez le fournisseur ADLC via l'email livraison prév…"
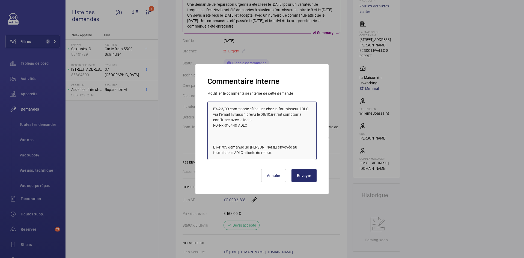
type textarea "BY-23/09 commande effectuer chez le fournisseur ADLC via l'email livraison prév…"
click at [303, 176] on button "Envoyer" at bounding box center [303, 175] width 25 height 13
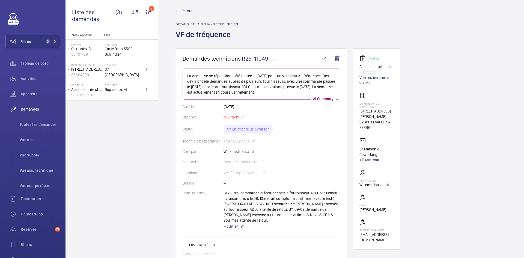
scroll to position [0, 0]
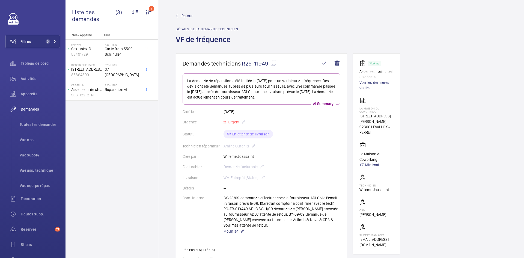
click at [273, 64] on mat-icon at bounding box center [273, 63] width 7 height 7
click at [272, 62] on mat-icon at bounding box center [273, 63] width 7 height 7
drag, startPoint x: 376, startPoint y: 129, endPoint x: 355, endPoint y: 106, distance: 31.7
click at [355, 106] on wm-front-card "Working Ascenseur principal 68272314 Voir les dernières visites La Maison du Co…" at bounding box center [376, 153] width 48 height 201
copy div "La Maison du Coworking 140 Rue Victor Hugo 92300 LEVALLOIS-PERRET"
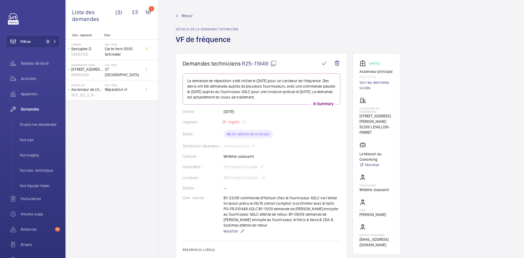
click at [184, 14] on span "Retour" at bounding box center [186, 15] width 11 height 5
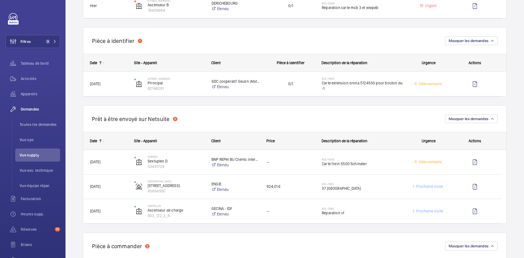
scroll to position [273, 0]
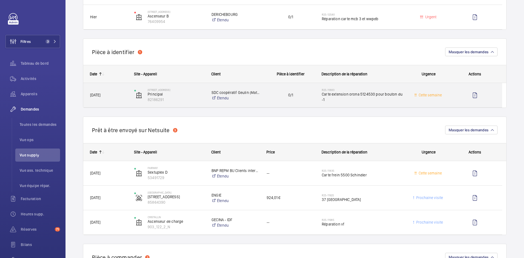
click at [123, 97] on span "07/09/2025" at bounding box center [108, 95] width 37 height 6
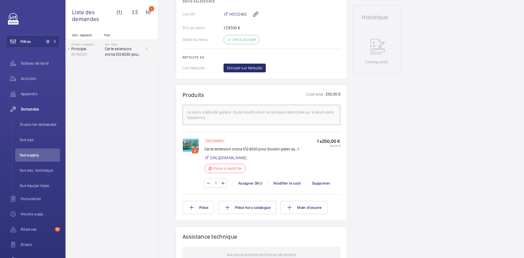
scroll to position [273, 0]
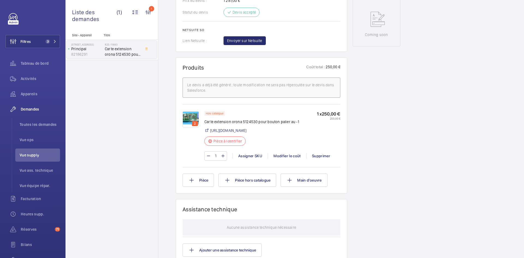
click at [191, 127] on img at bounding box center [190, 119] width 16 height 16
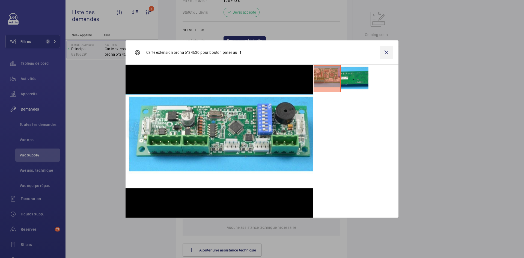
click at [390, 51] on wm-front-icon-button at bounding box center [386, 52] width 13 height 13
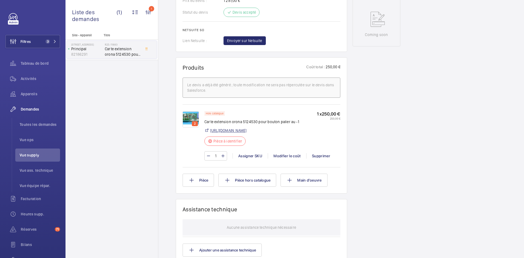
click at [246, 133] on link "https://share.google/K1jovyV3lZD3QzVYg" at bounding box center [228, 130] width 36 height 5
click at [253, 158] on div "Assigner SKU" at bounding box center [249, 155] width 35 height 5
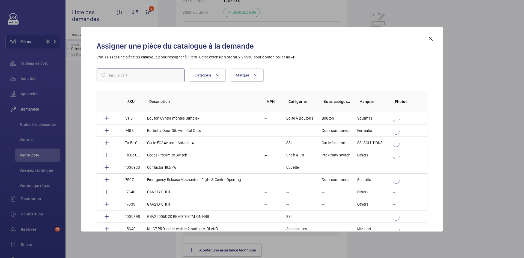
click at [134, 74] on input "text" at bounding box center [141, 75] width 88 height 14
paste input "1010329"
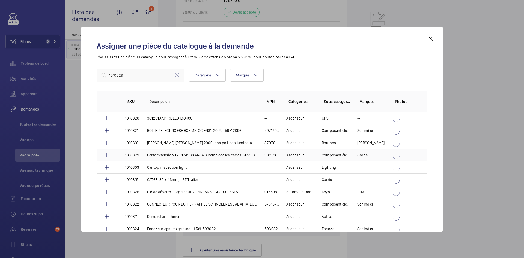
type input "1010329"
click at [139, 154] on td "1010329" at bounding box center [130, 155] width 22 height 12
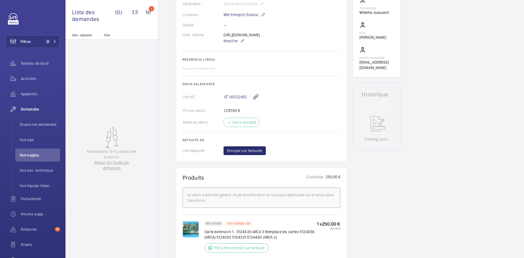
scroll to position [164, 0]
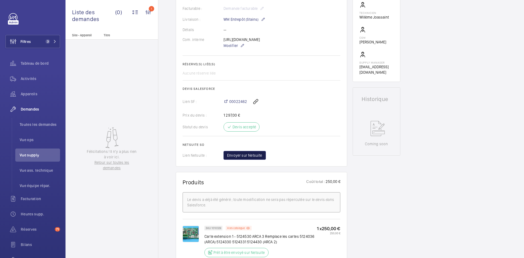
click at [253, 158] on span "Envoyer sur Netsuite" at bounding box center [244, 154] width 35 height 5
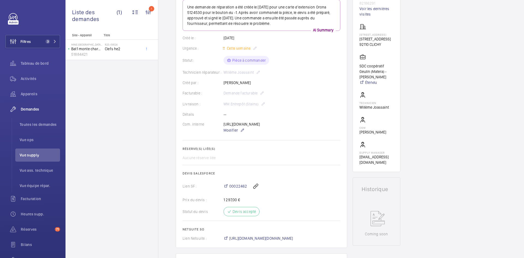
scroll to position [109, 0]
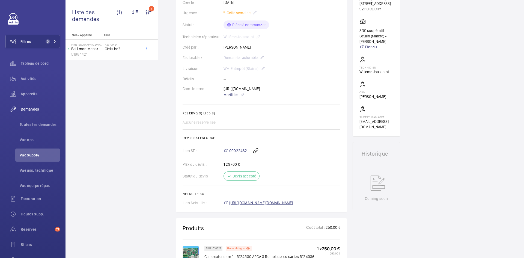
click at [270, 205] on span "https://6461500.app.netsuite.com/app/accounting/transactions/salesord.nl?id=303…" at bounding box center [261, 202] width 64 height 5
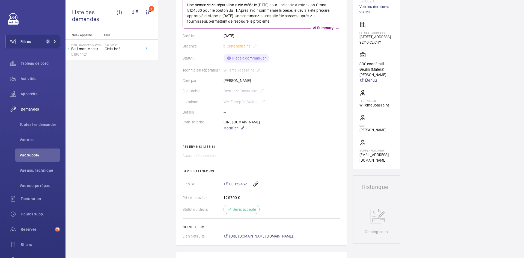
scroll to position [27, 0]
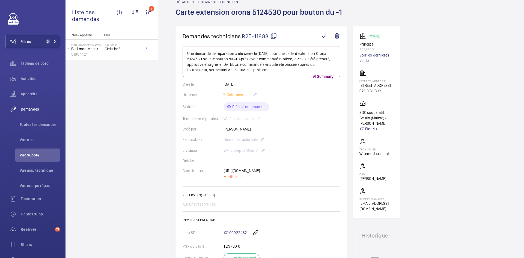
click at [235, 179] on span "Modifier" at bounding box center [230, 176] width 14 height 5
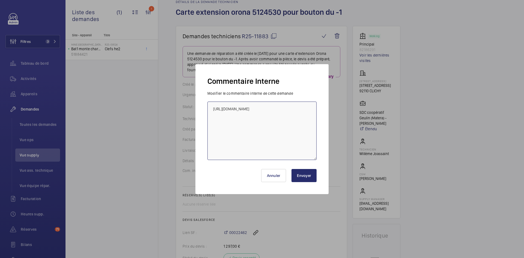
click at [211, 105] on textarea "https://my.sodimas.com/fr/carte-extension-1-5124530-arca-3-remplace-les-cartes-…" at bounding box center [261, 130] width 109 height 58
paste textarea "BY-23/09 commande effectuer chez le fournisseur Sodimas via le site livraison p…"
type textarea "BY-23/09 commande effectuer chez le fournisseur Sodimas via le site livraison p…"
click at [309, 178] on button "Envoyer" at bounding box center [303, 175] width 25 height 13
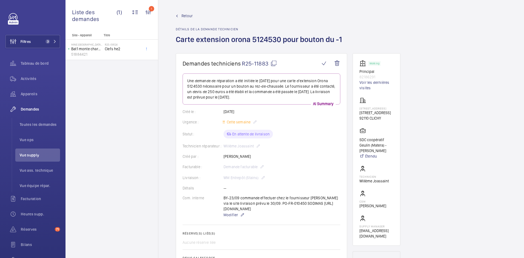
click at [191, 15] on span "Retour" at bounding box center [186, 15] width 11 height 5
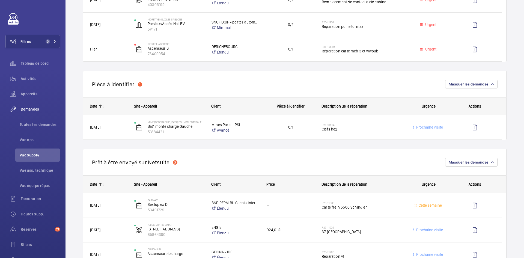
scroll to position [300, 0]
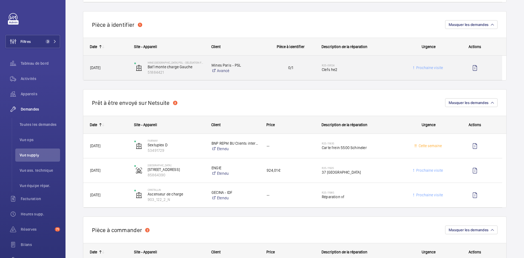
click at [128, 65] on div "Mine Paris PSL - Délégation fontainebleau Bat1 monte charge Gauche 51884421" at bounding box center [166, 68] width 77 height 22
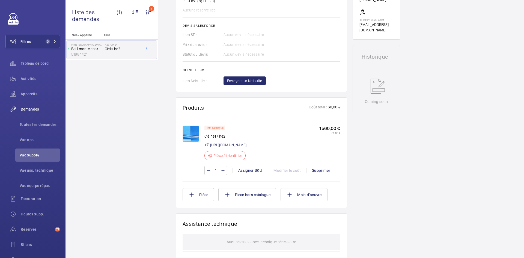
scroll to position [218, 0]
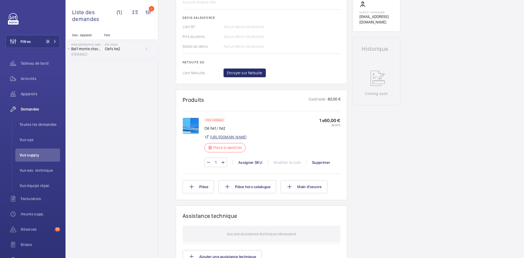
click at [246, 136] on link "https://my.sodimas.com/fr/cle-deverrouillage-serrure-he1-he2" at bounding box center [228, 136] width 36 height 5
click at [252, 163] on div "Assigner SKU" at bounding box center [249, 162] width 35 height 5
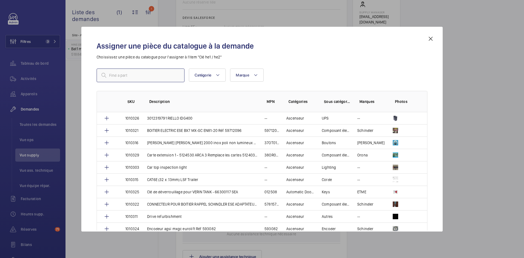
click at [143, 76] on input "text" at bounding box center [141, 75] width 88 height 14
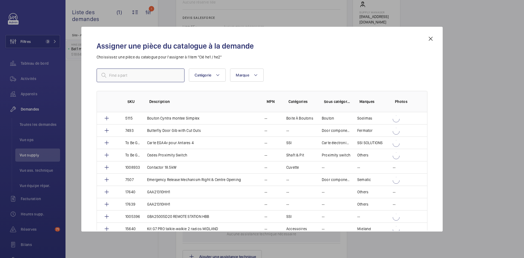
paste input "1010330"
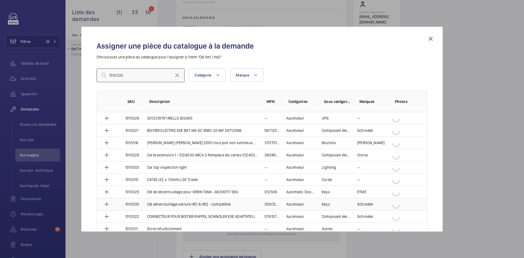
type input "1010330"
click at [141, 204] on td "Clé déverrouillage serrure HE1 & HE2 - compatible" at bounding box center [198, 204] width 117 height 12
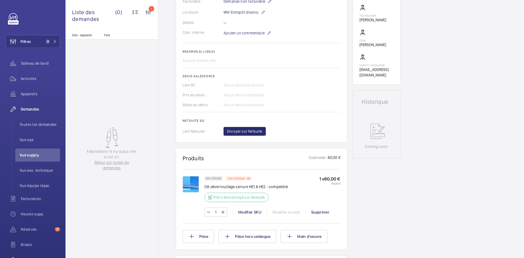
scroll to position [191, 0]
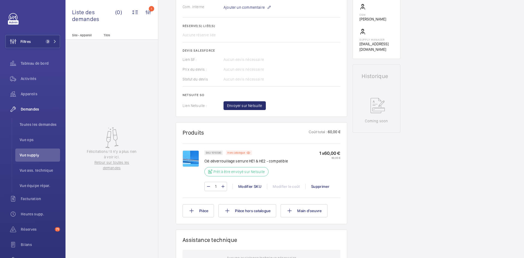
click at [191, 160] on img at bounding box center [190, 158] width 16 height 16
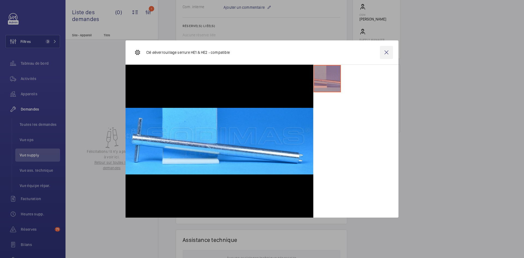
click at [387, 52] on wm-front-icon-button at bounding box center [386, 52] width 13 height 13
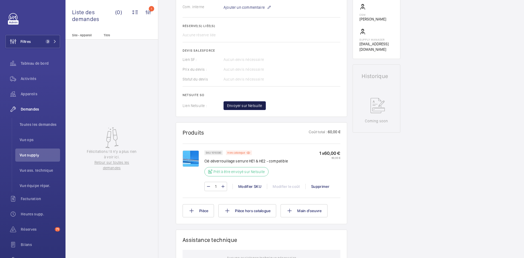
click at [257, 106] on span "Envoyer sur Netsuite" at bounding box center [244, 105] width 35 height 5
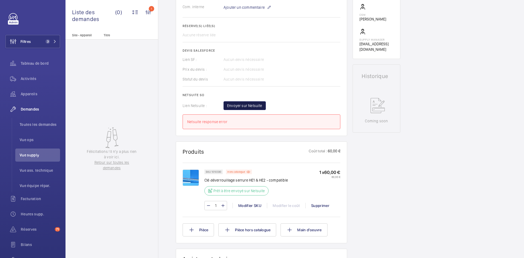
click at [238, 107] on span "Envoyer sur Netsuite" at bounding box center [244, 105] width 35 height 5
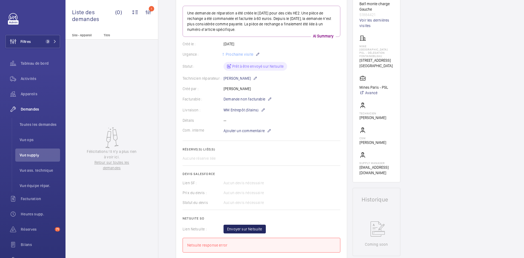
scroll to position [82, 0]
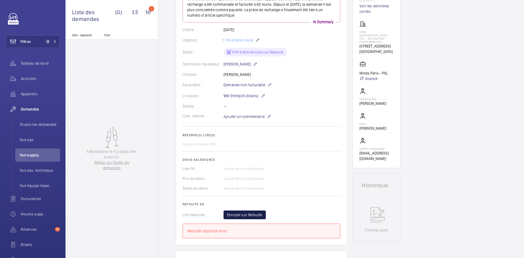
click at [227, 215] on span "Envoyer sur Netsuite" at bounding box center [244, 214] width 35 height 5
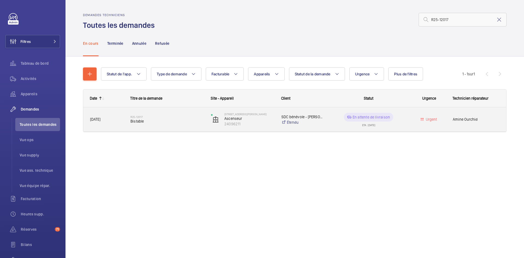
type input "R25-12017"
click at [119, 118] on span "[DATE]" at bounding box center [106, 119] width 33 height 6
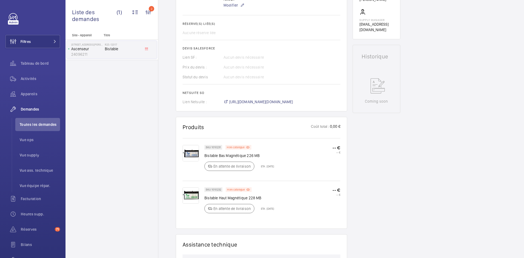
scroll to position [218, 0]
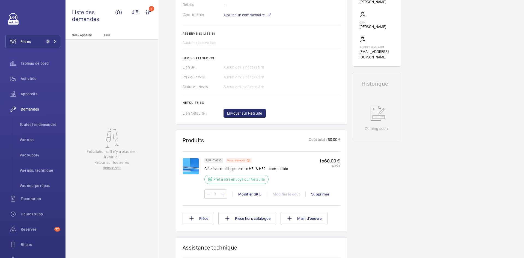
scroll to position [191, 0]
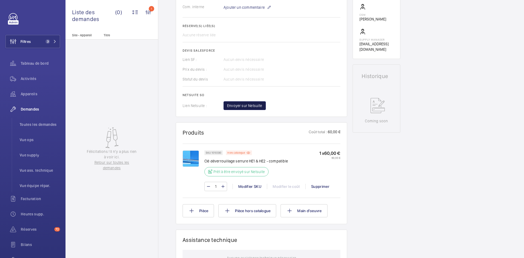
click at [245, 107] on span "Envoyer sur Netsuite" at bounding box center [244, 105] width 35 height 5
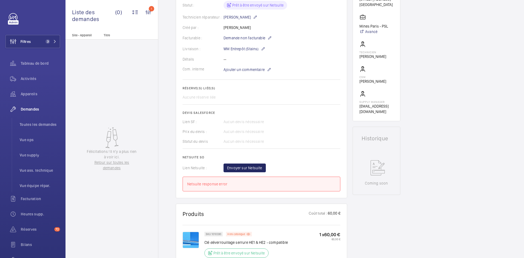
scroll to position [143, 0]
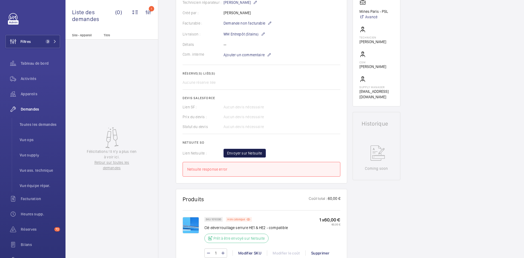
click at [250, 153] on span "Envoyer sur Netsuite" at bounding box center [244, 152] width 35 height 5
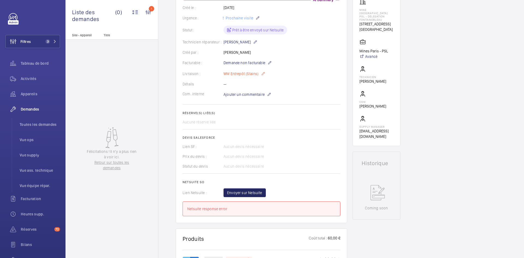
scroll to position [34, 0]
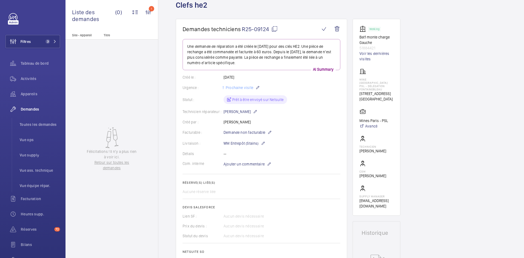
click at [277, 28] on mat-icon at bounding box center [274, 29] width 7 height 7
click at [308, 116] on wm-front-card-body "Une demande de réparation a été créée le [DATE] pour des clés HE2. Une pièce de…" at bounding box center [261, 162] width 158 height 247
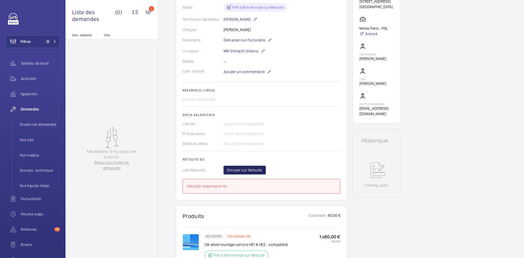
scroll to position [143, 0]
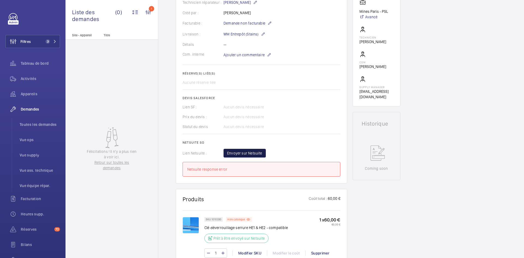
click at [256, 153] on span "Envoyer sur Netsuite" at bounding box center [244, 152] width 35 height 5
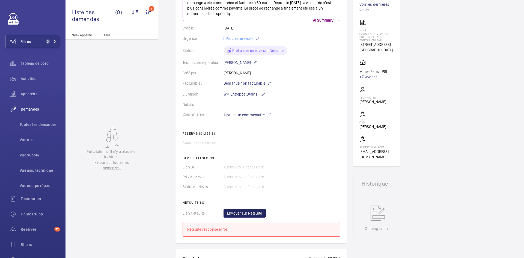
scroll to position [0, 0]
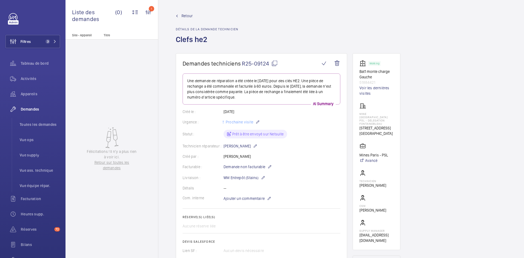
click at [188, 18] on span "Retour" at bounding box center [186, 15] width 11 height 5
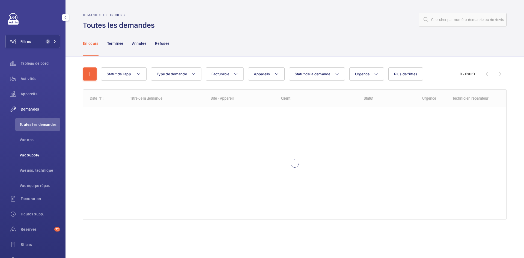
click at [38, 155] on span "Vue supply" at bounding box center [40, 154] width 40 height 5
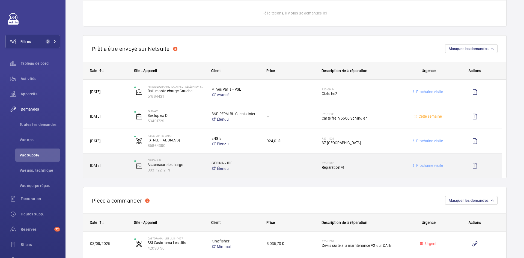
scroll to position [355, 0]
click at [126, 166] on span "[DATE]" at bounding box center [108, 165] width 37 height 6
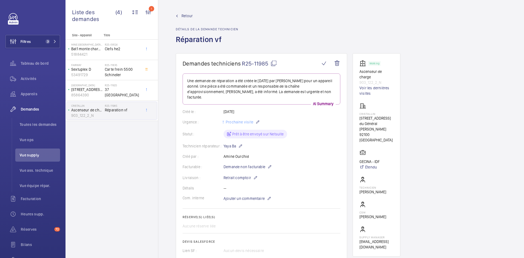
click at [274, 65] on mat-icon at bounding box center [273, 63] width 7 height 7
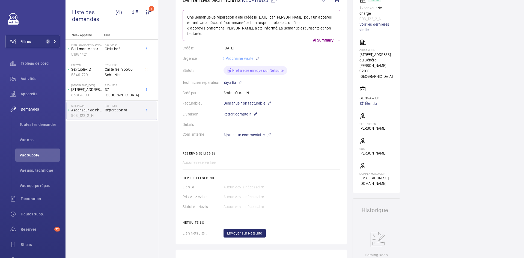
scroll to position [27, 0]
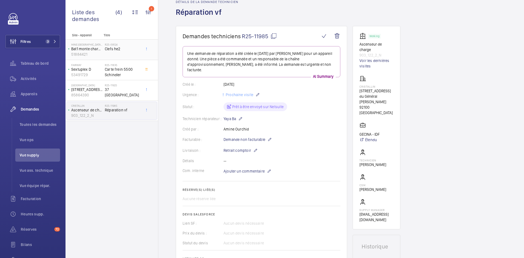
click at [106, 45] on h2 "R25-09124" at bounding box center [123, 44] width 36 height 3
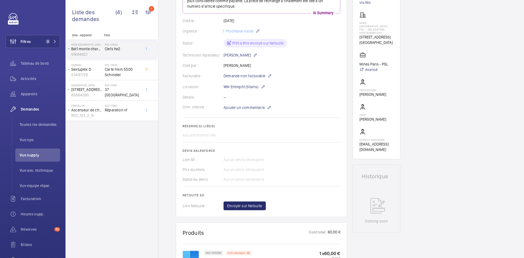
scroll to position [109, 0]
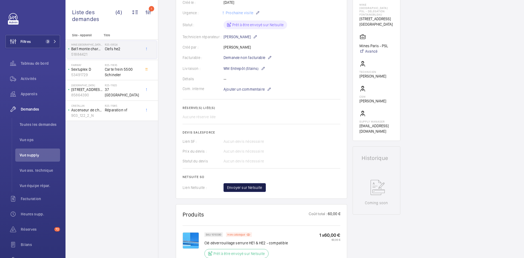
click at [242, 186] on span "Envoyer sur Netsuite" at bounding box center [244, 187] width 35 height 5
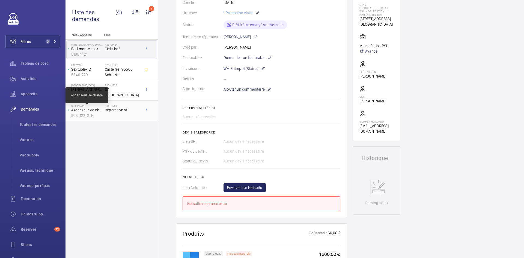
click at [100, 111] on p "Ascenseur de charge" at bounding box center [86, 109] width 31 height 5
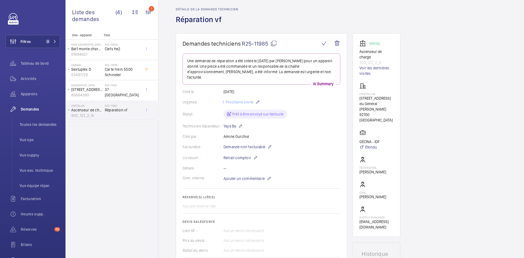
scroll to position [82, 0]
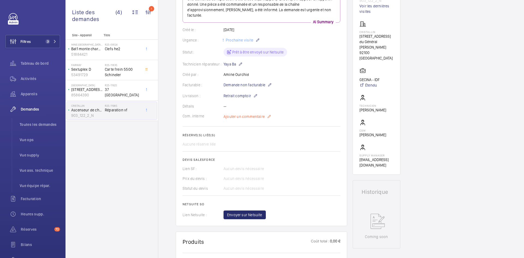
click at [243, 114] on span "Ajouter un commentaire" at bounding box center [243, 116] width 41 height 5
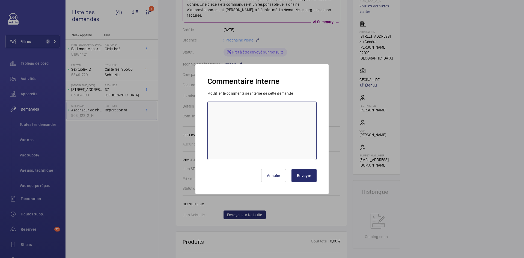
click at [224, 112] on textarea at bounding box center [261, 130] width 109 height 58
paste textarea "R25-10432"
click at [250, 114] on textarea "R25-10432 /" at bounding box center [261, 130] width 109 height 58
paste textarea "SO-FR-019469"
type textarea "R25-10432 / SO-FR-019469"
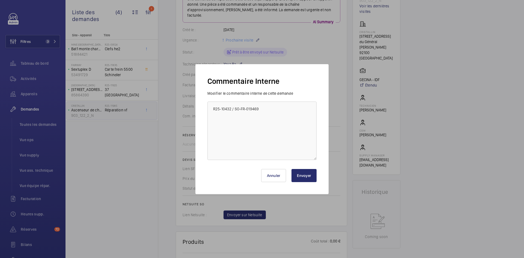
click at [304, 176] on button "Envoyer" at bounding box center [303, 175] width 25 height 13
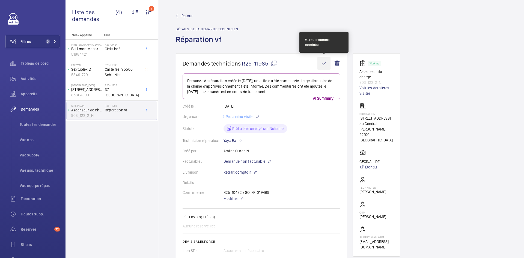
click at [325, 62] on wm-front-icon-button at bounding box center [323, 63] width 13 height 13
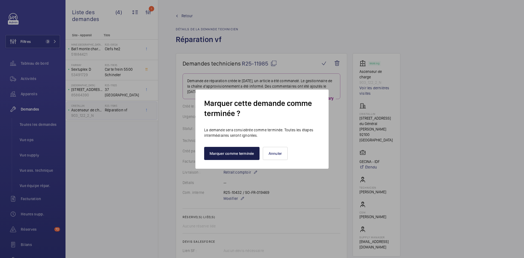
click at [239, 156] on button "Marquer comme terminée" at bounding box center [231, 153] width 55 height 13
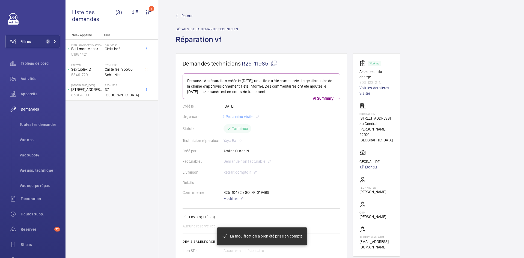
click at [187, 15] on span "Retour" at bounding box center [186, 15] width 11 height 5
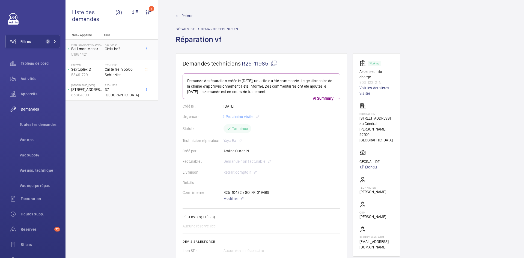
click at [106, 47] on span "Clefs he2" at bounding box center [123, 48] width 36 height 5
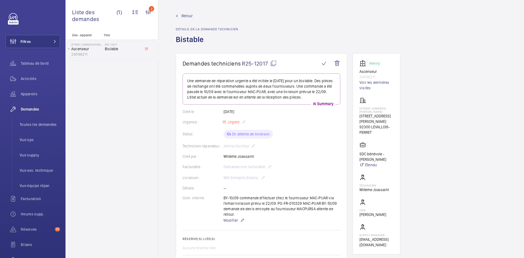
scroll to position [218, 0]
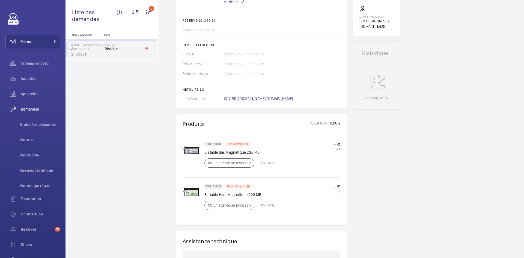
click at [197, 147] on img at bounding box center [190, 150] width 16 height 16
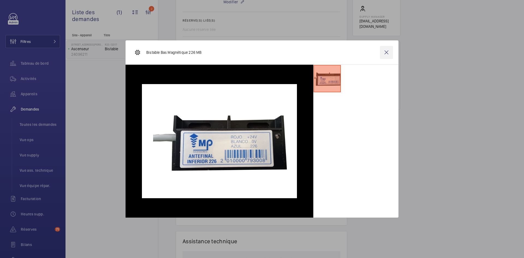
click at [388, 51] on wm-front-icon-button at bounding box center [386, 52] width 13 height 13
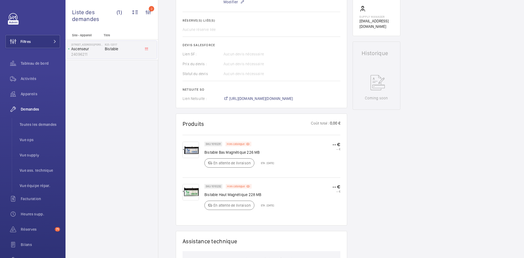
click at [188, 192] on img at bounding box center [190, 192] width 16 height 16
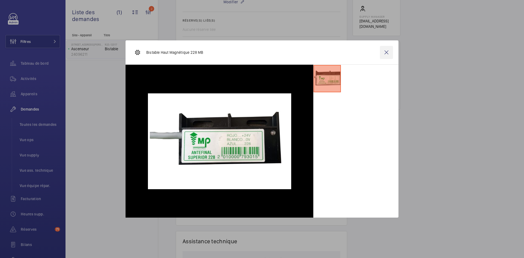
click at [388, 53] on wm-front-icon-button at bounding box center [386, 52] width 13 height 13
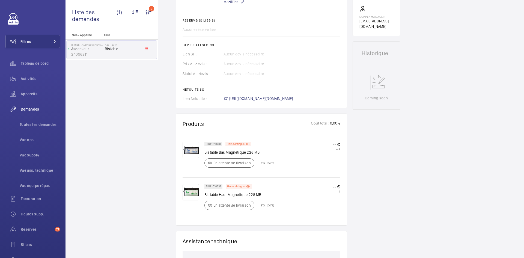
click at [188, 147] on img at bounding box center [190, 150] width 16 height 16
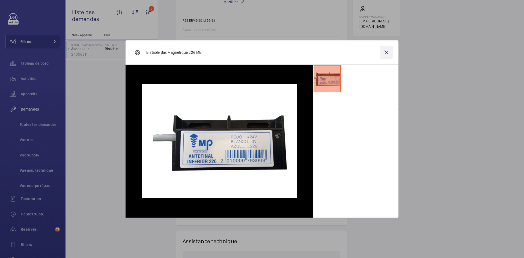
click at [388, 49] on wm-front-icon-button at bounding box center [386, 52] width 13 height 13
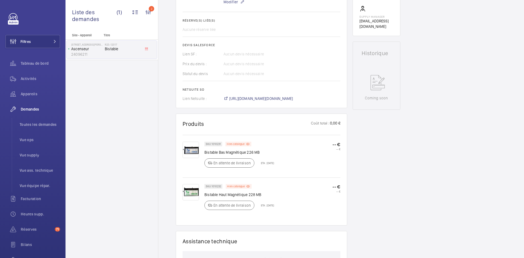
click at [197, 191] on img at bounding box center [190, 192] width 16 height 16
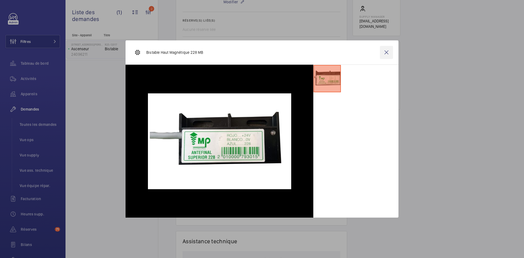
click at [388, 55] on wm-front-icon-button at bounding box center [386, 52] width 13 height 13
